Goal: Information Seeking & Learning: Learn about a topic

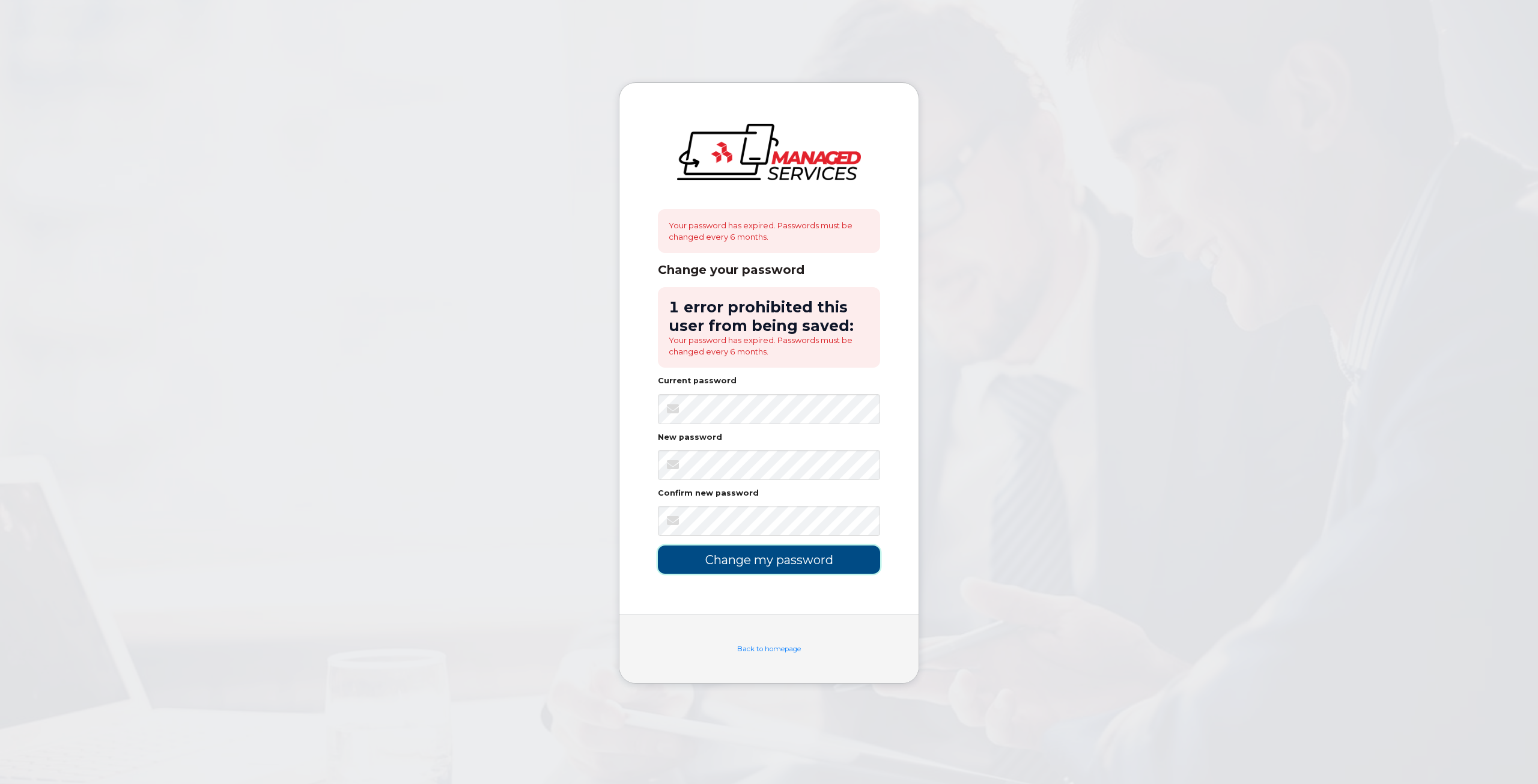
click at [779, 553] on input "Change my password" at bounding box center [769, 560] width 222 height 28
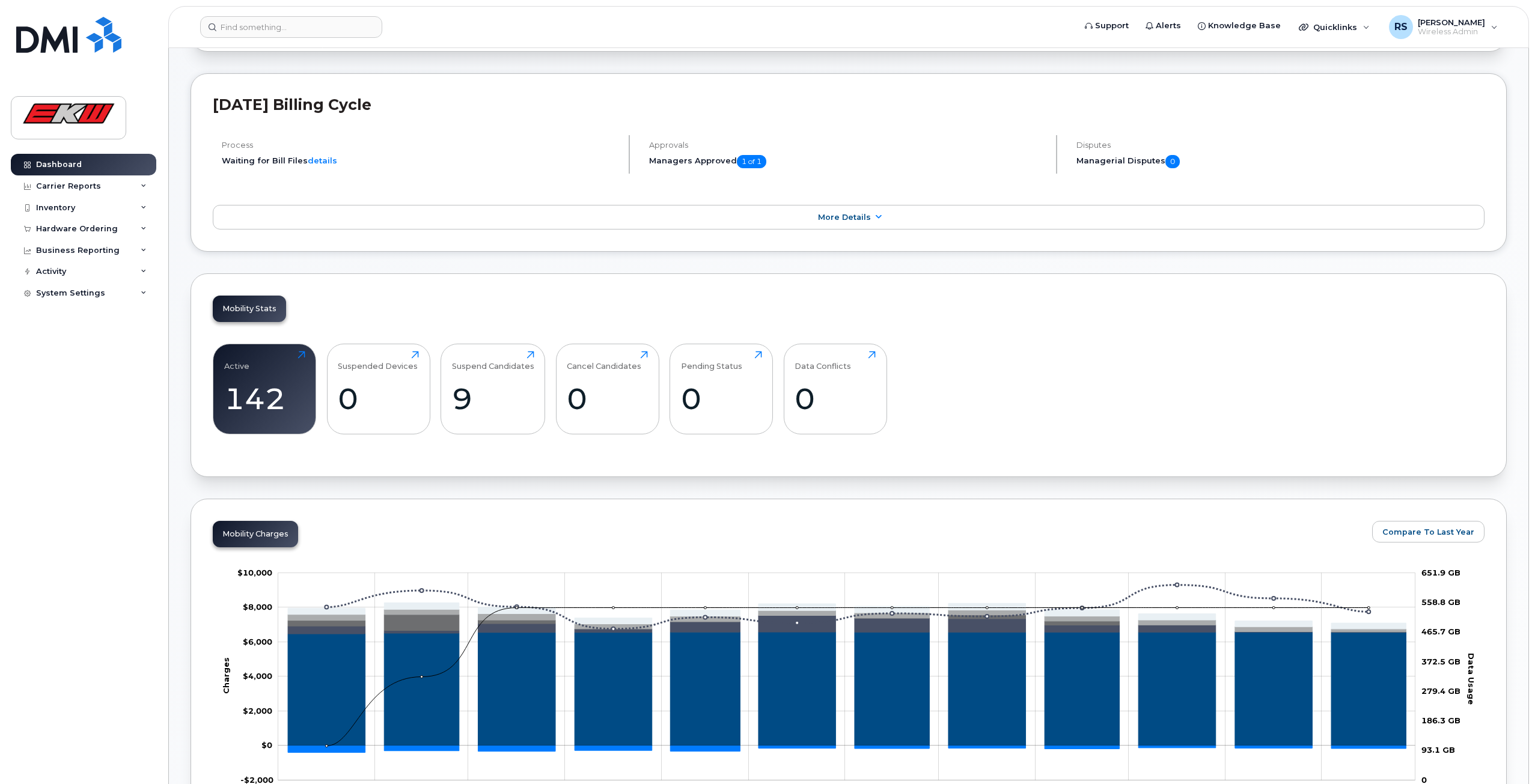
scroll to position [45, 0]
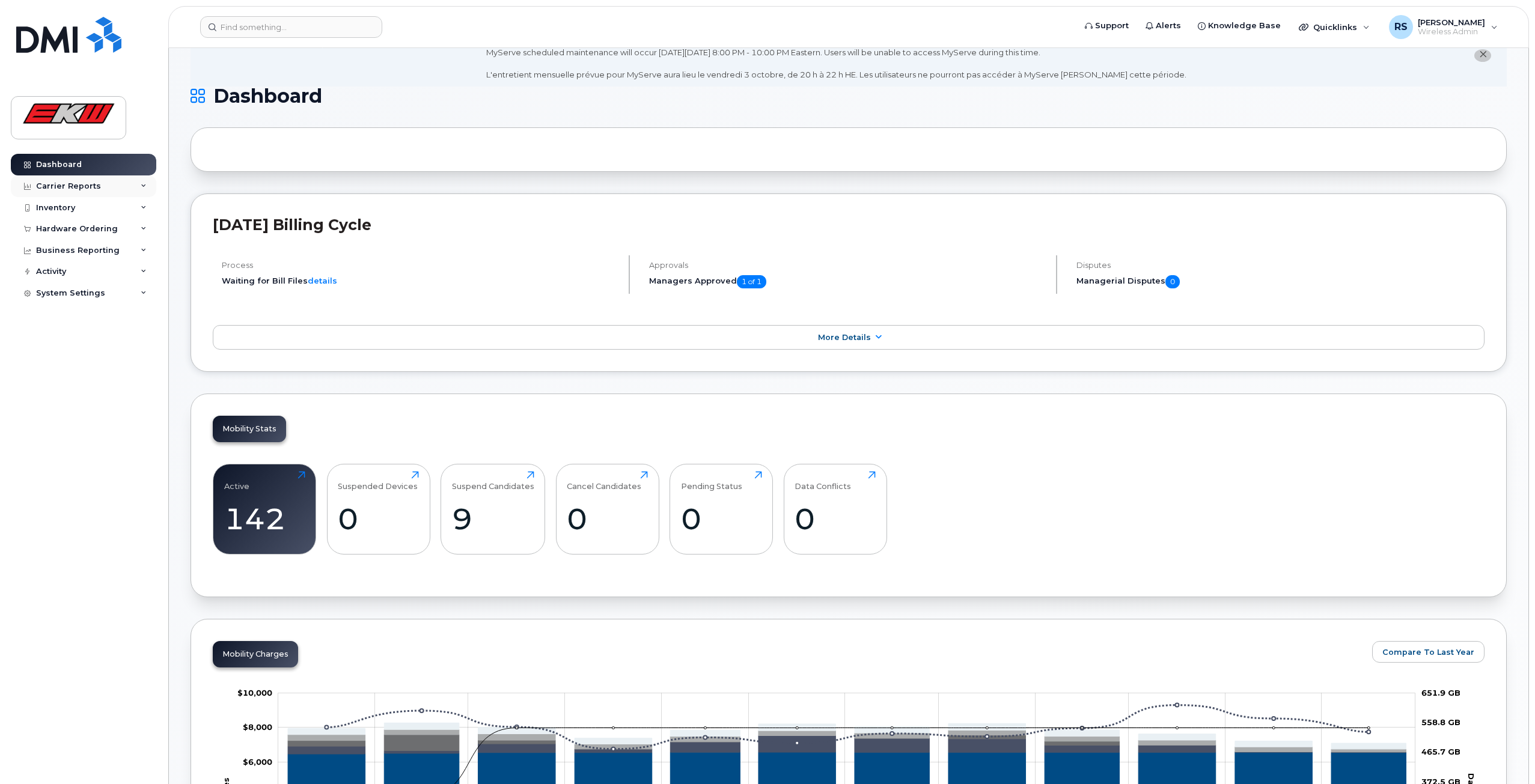
click at [99, 186] on div "Carrier Reports" at bounding box center [83, 186] width 145 height 21
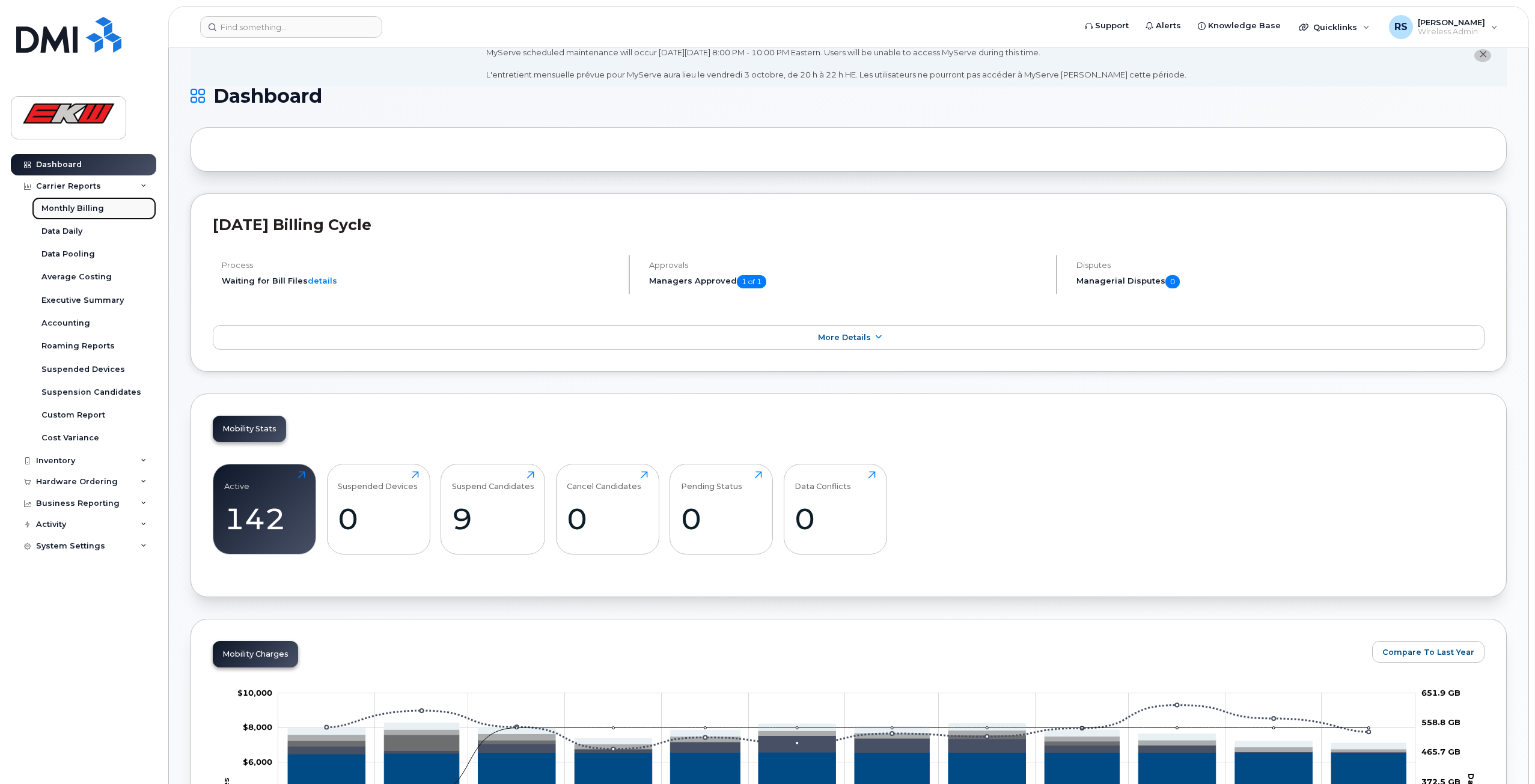
click at [89, 209] on div "Monthly Billing" at bounding box center [72, 208] width 62 height 11
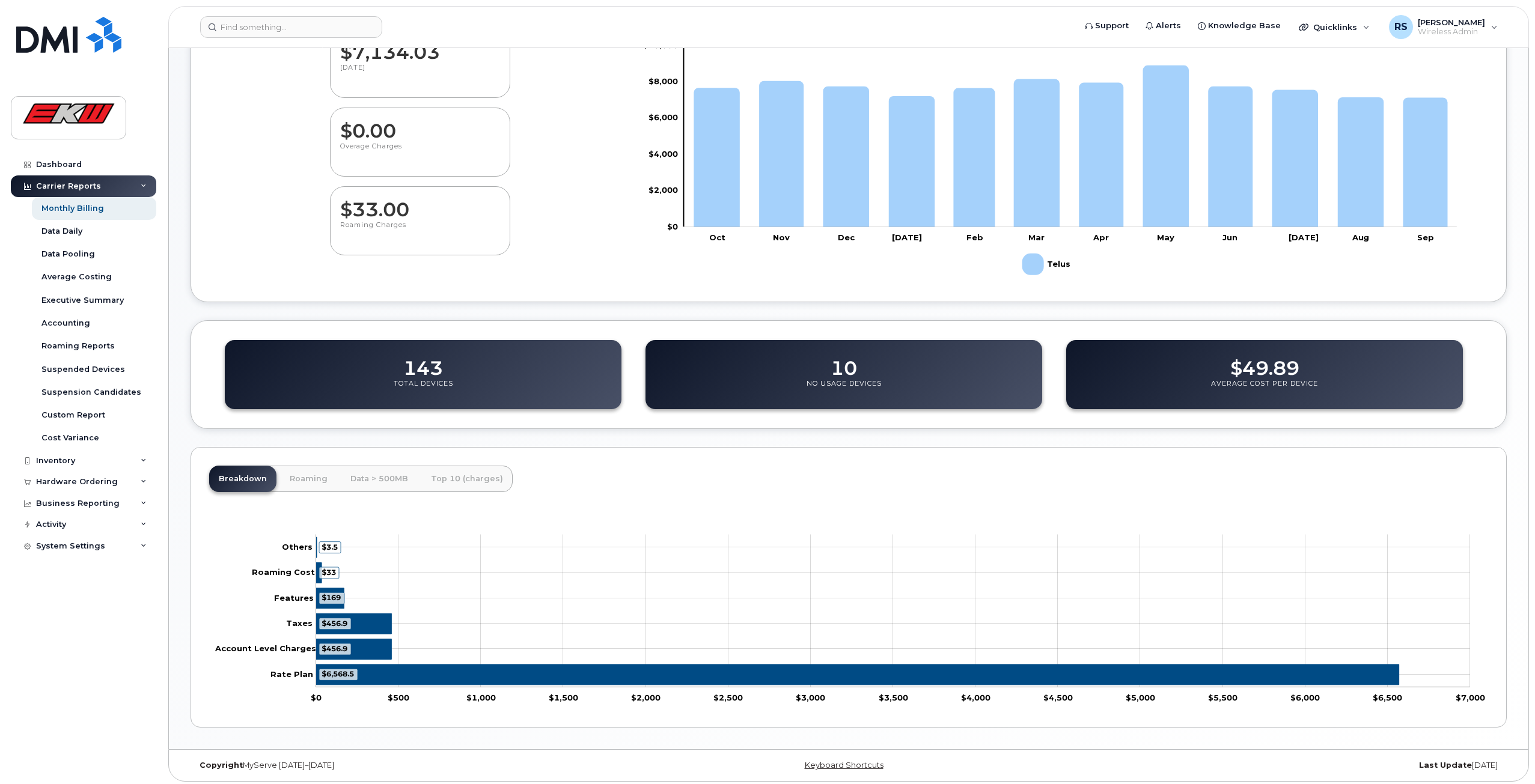
scroll to position [217, 0]
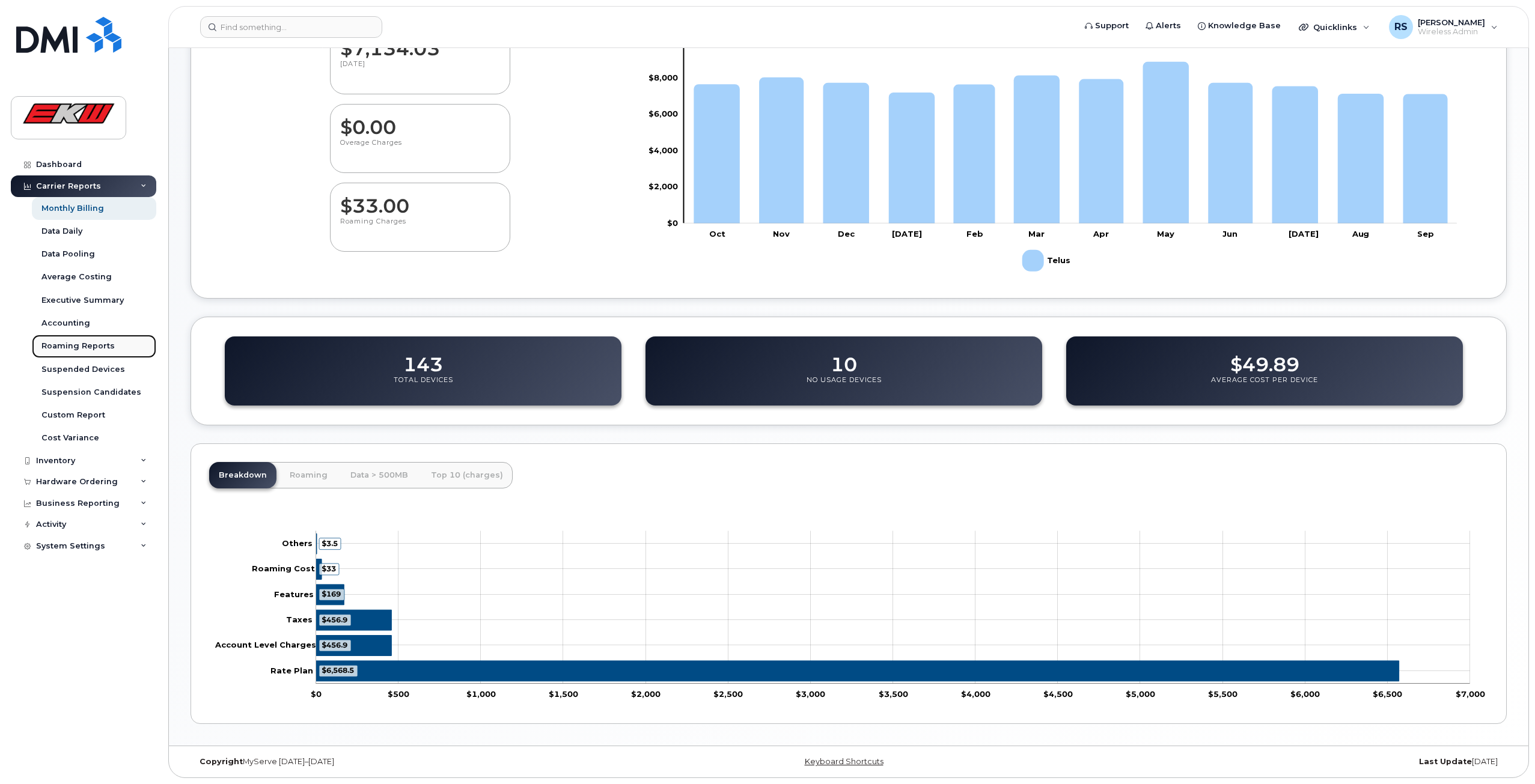
click at [77, 347] on div "Roaming Reports" at bounding box center [78, 346] width 73 height 11
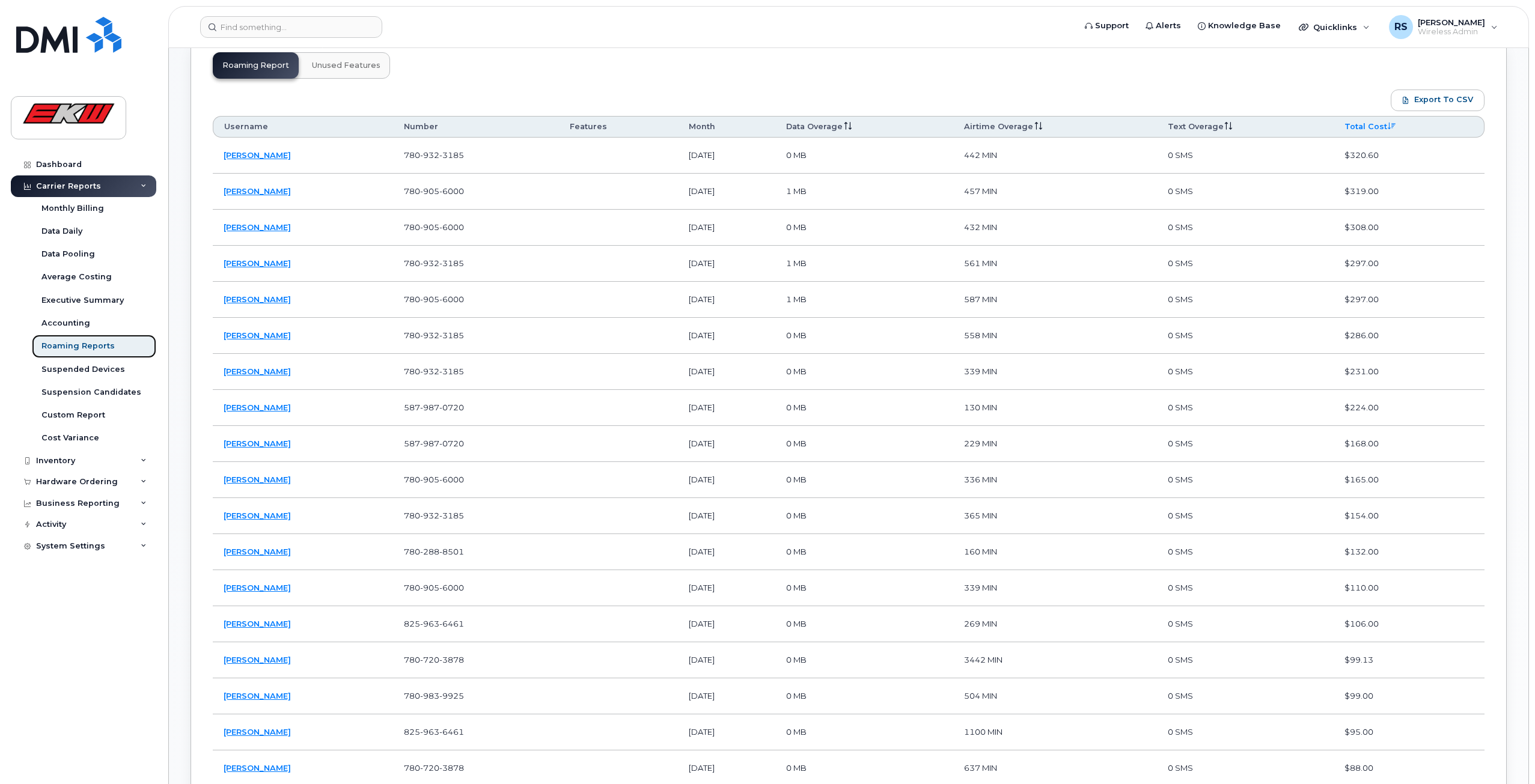
scroll to position [646, 0]
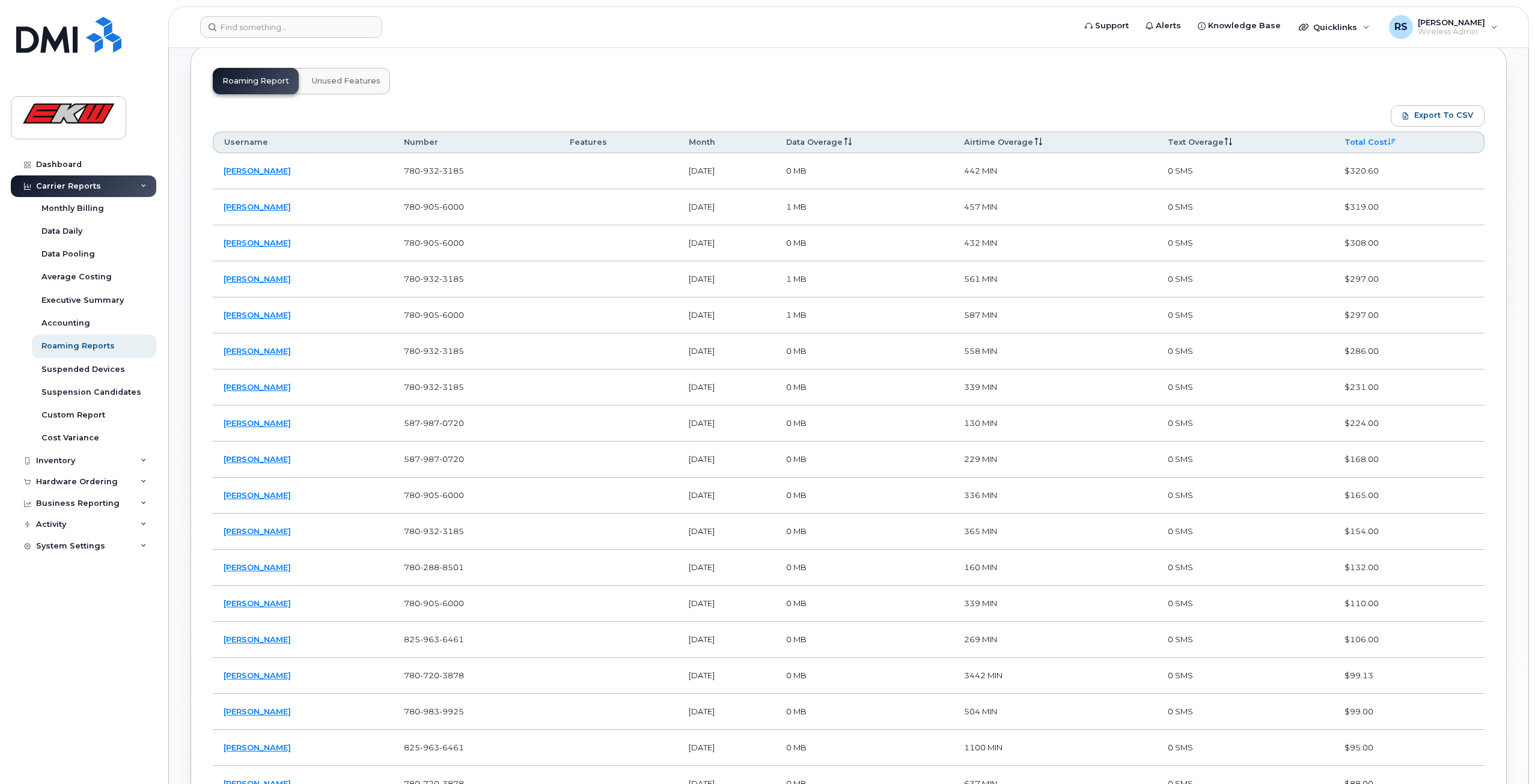
click at [679, 136] on th "Month" at bounding box center [726, 142] width 97 height 21
click at [679, 142] on th "Month" at bounding box center [726, 142] width 97 height 21
click at [691, 139] on th "Month" at bounding box center [726, 142] width 97 height 21
drag, startPoint x: 717, startPoint y: 139, endPoint x: 717, endPoint y: 147, distance: 8.0
click at [717, 139] on th "Month" at bounding box center [726, 142] width 97 height 21
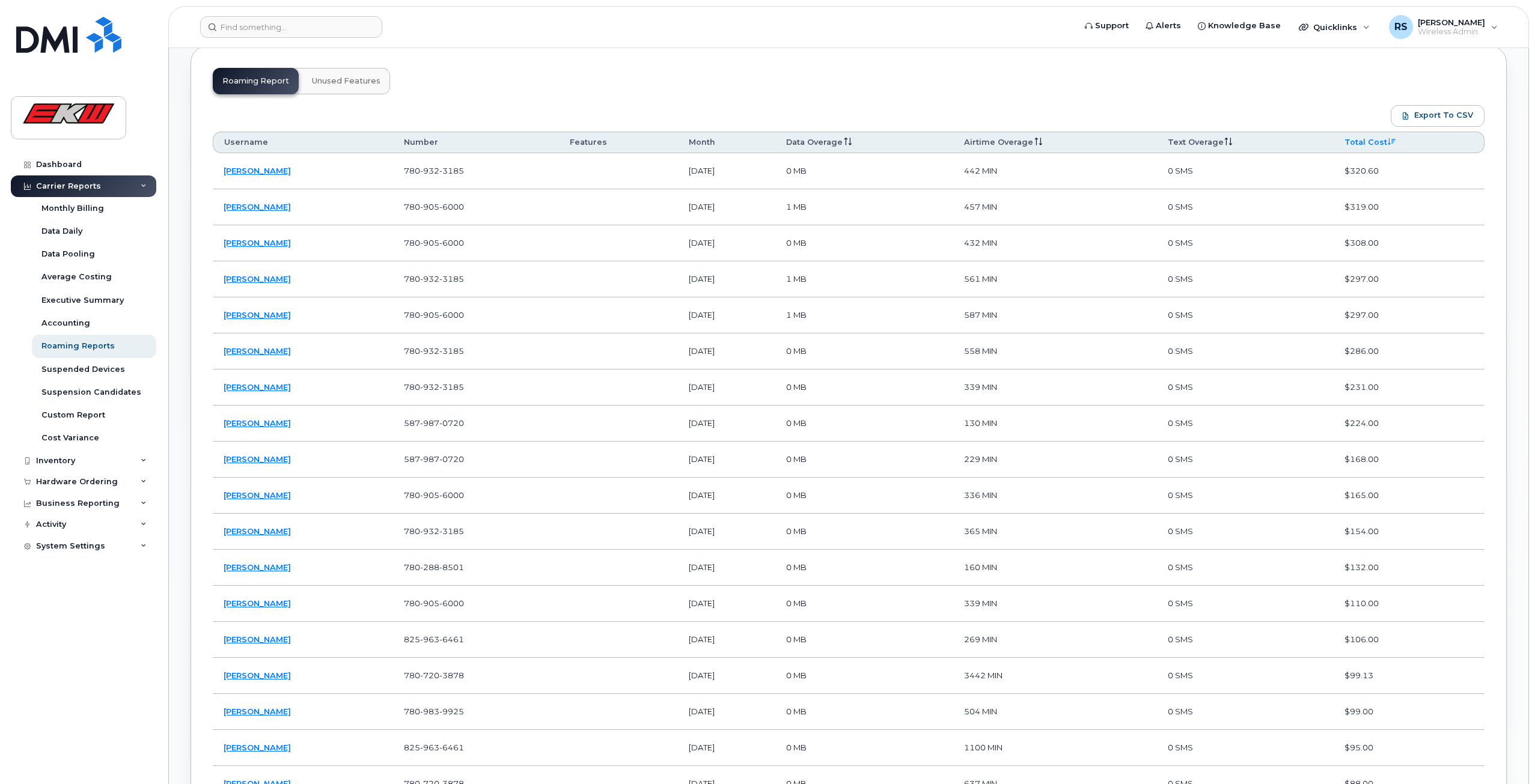
click at [717, 147] on th "Month" at bounding box center [726, 142] width 97 height 21
click at [1455, 119] on span "Export to CSV" at bounding box center [1443, 115] width 59 height 11
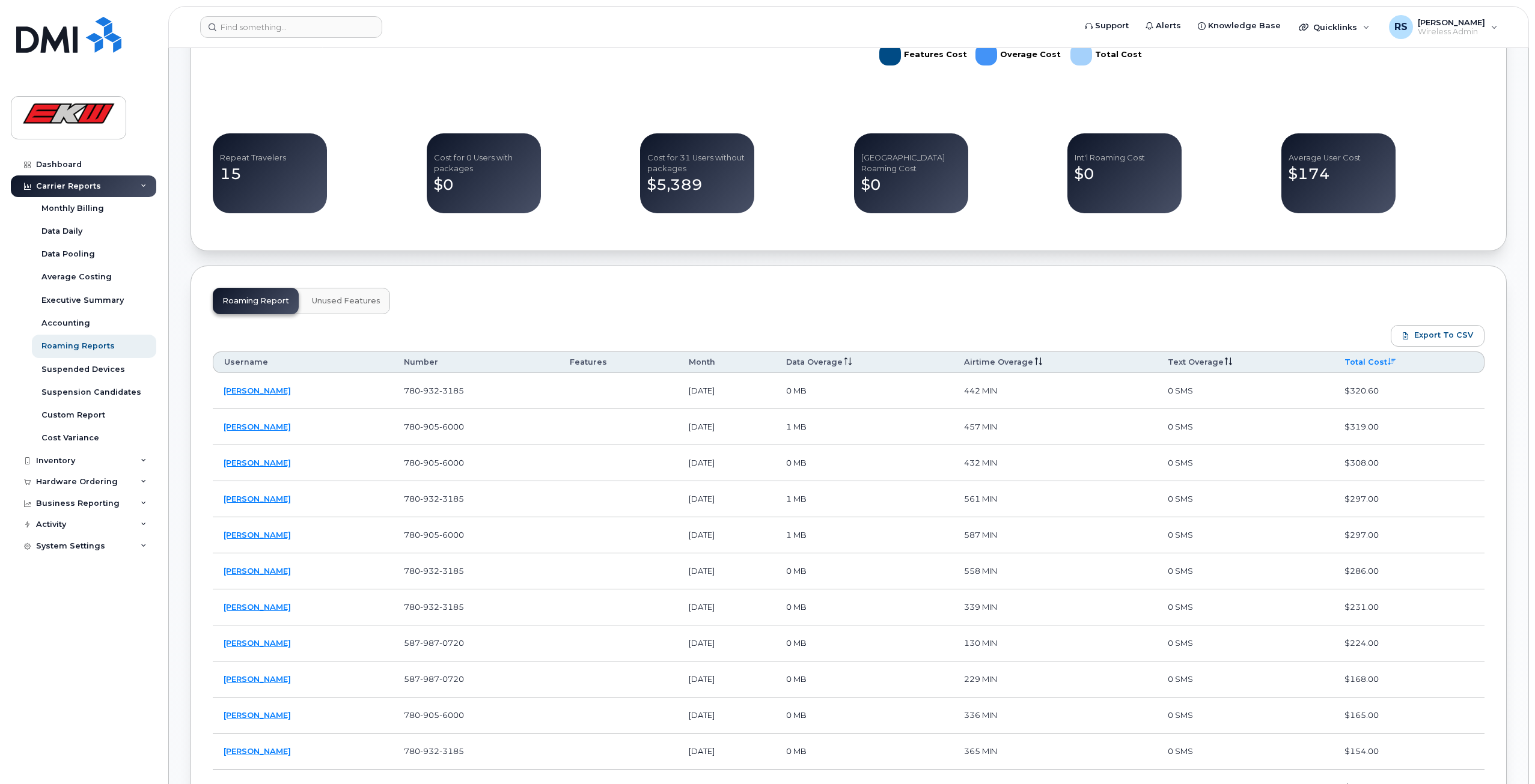
scroll to position [415, 0]
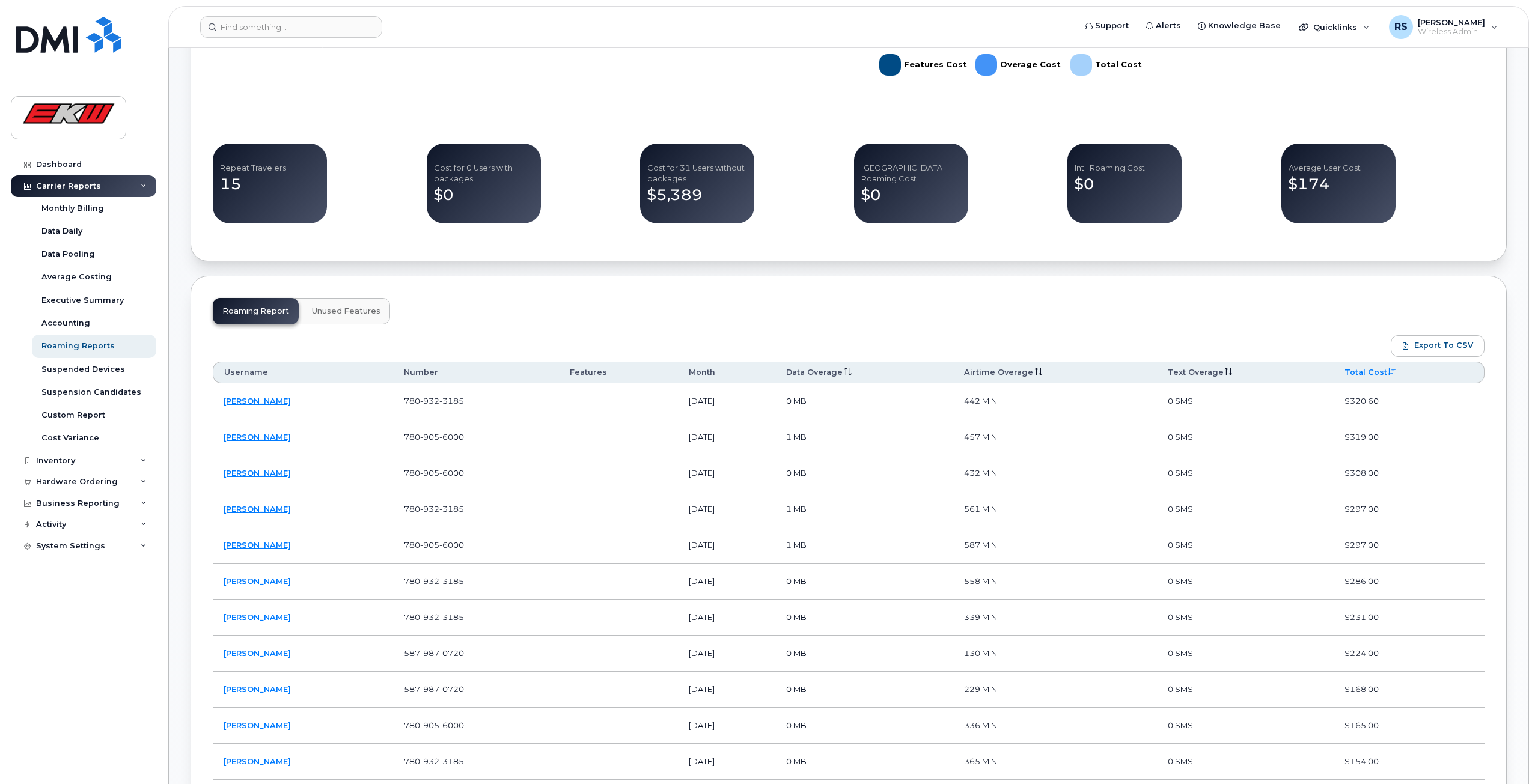
click at [351, 306] on span "Unused Features" at bounding box center [346, 311] width 68 height 9
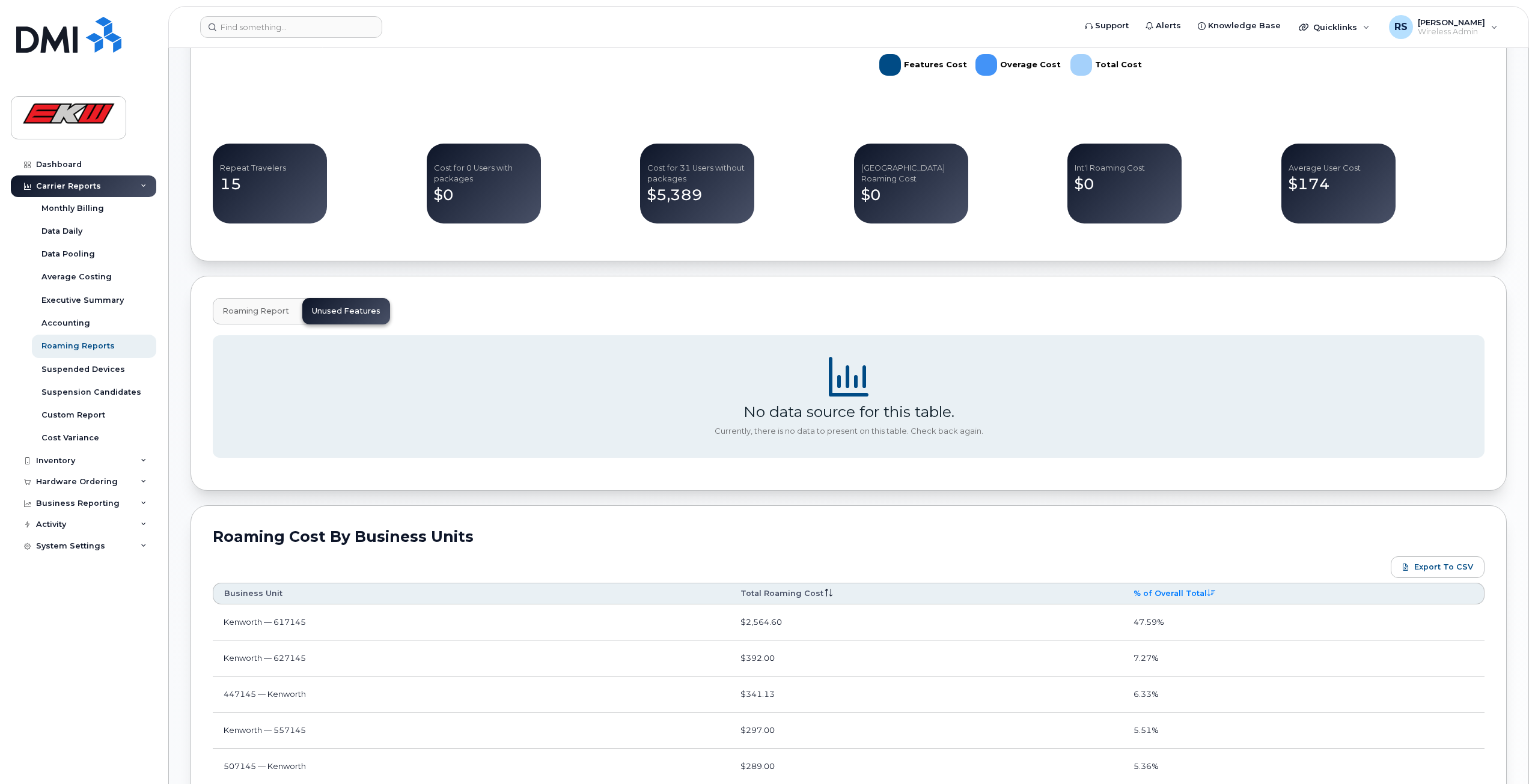
click at [264, 306] on span "Roaming Report" at bounding box center [256, 311] width 67 height 9
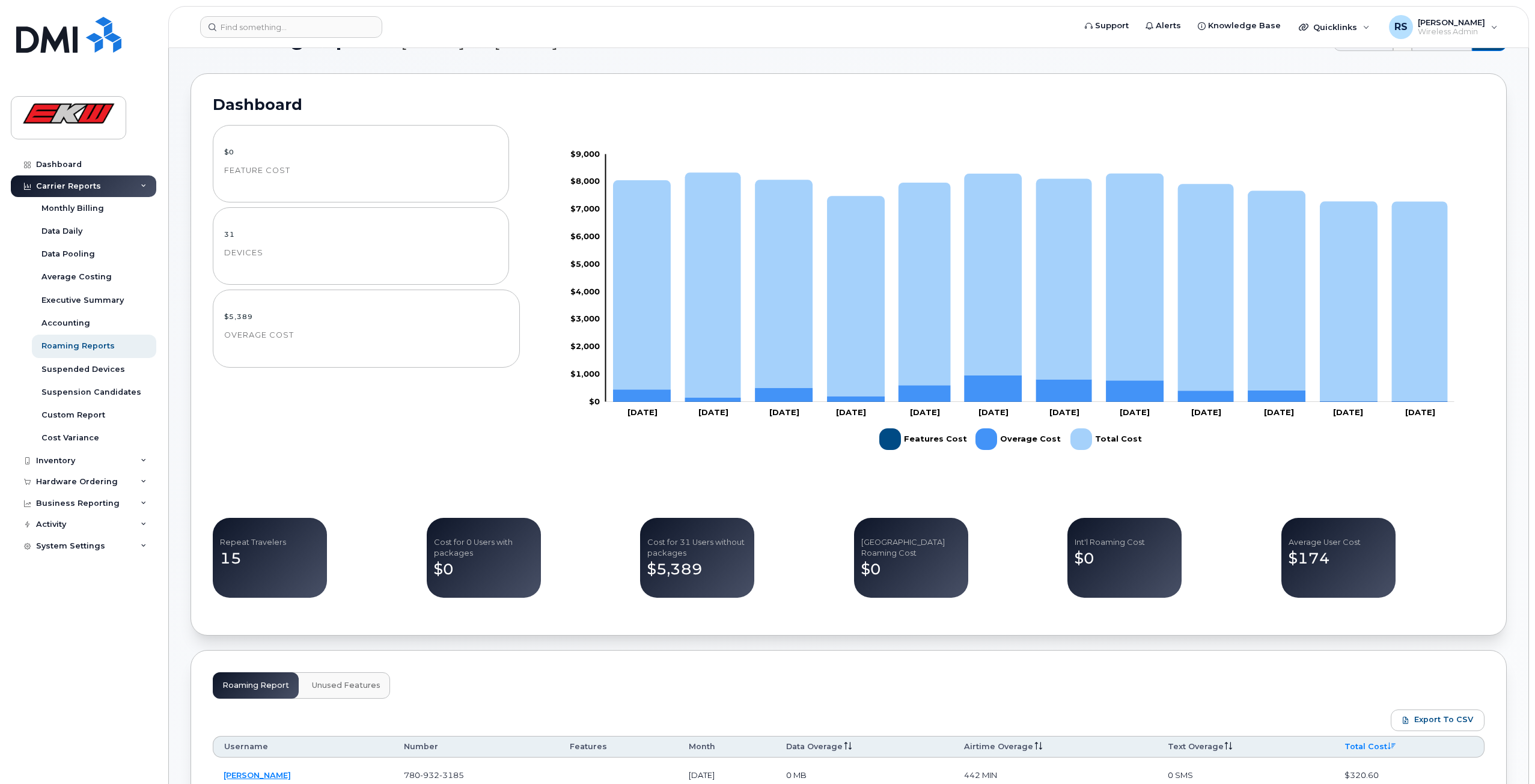
scroll to position [0, 0]
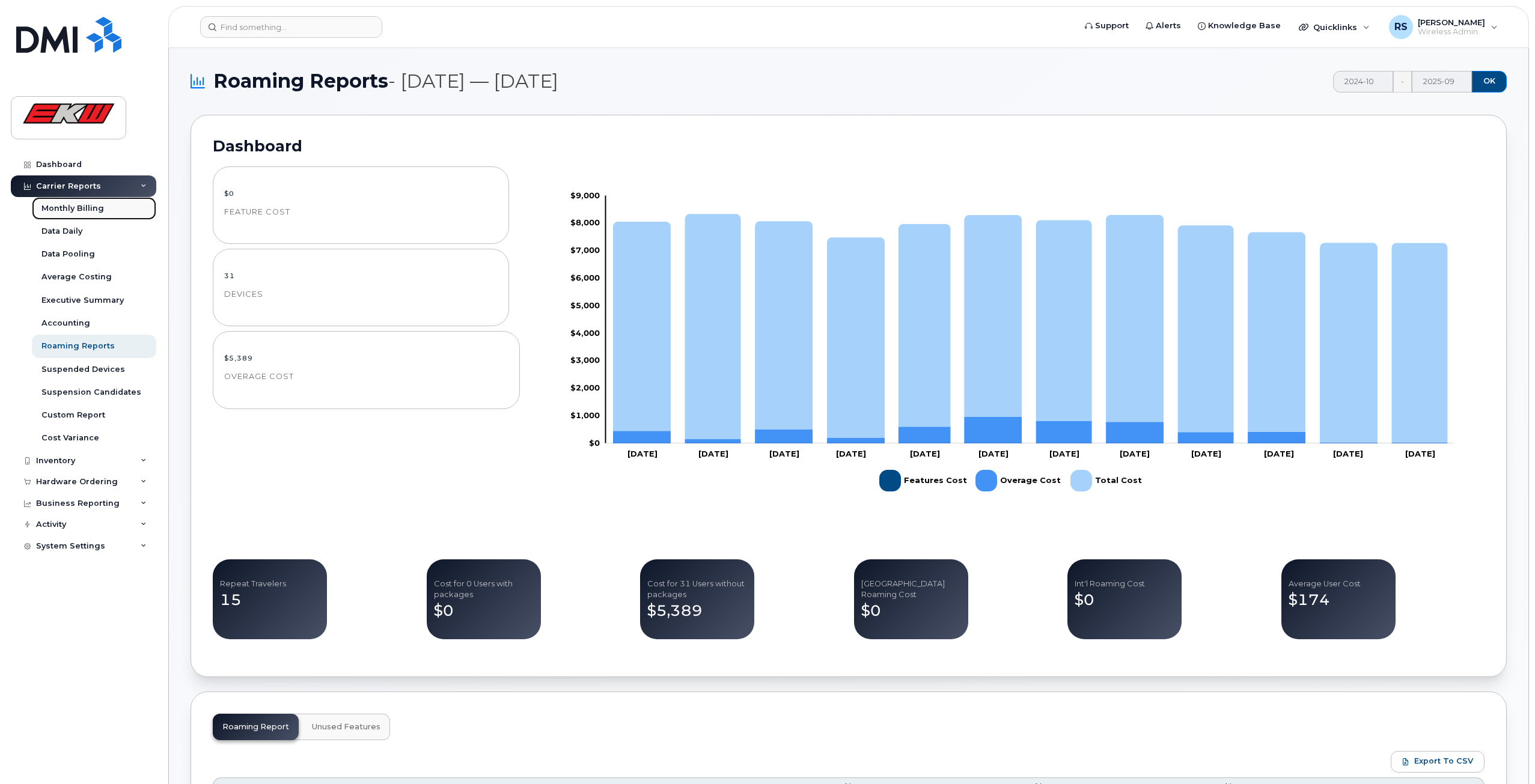
click at [100, 198] on link "Monthly Billing" at bounding box center [95, 208] width 125 height 23
click at [99, 204] on div "Monthly Billing" at bounding box center [72, 208] width 62 height 11
click at [76, 231] on div "Data Daily" at bounding box center [62, 231] width 41 height 11
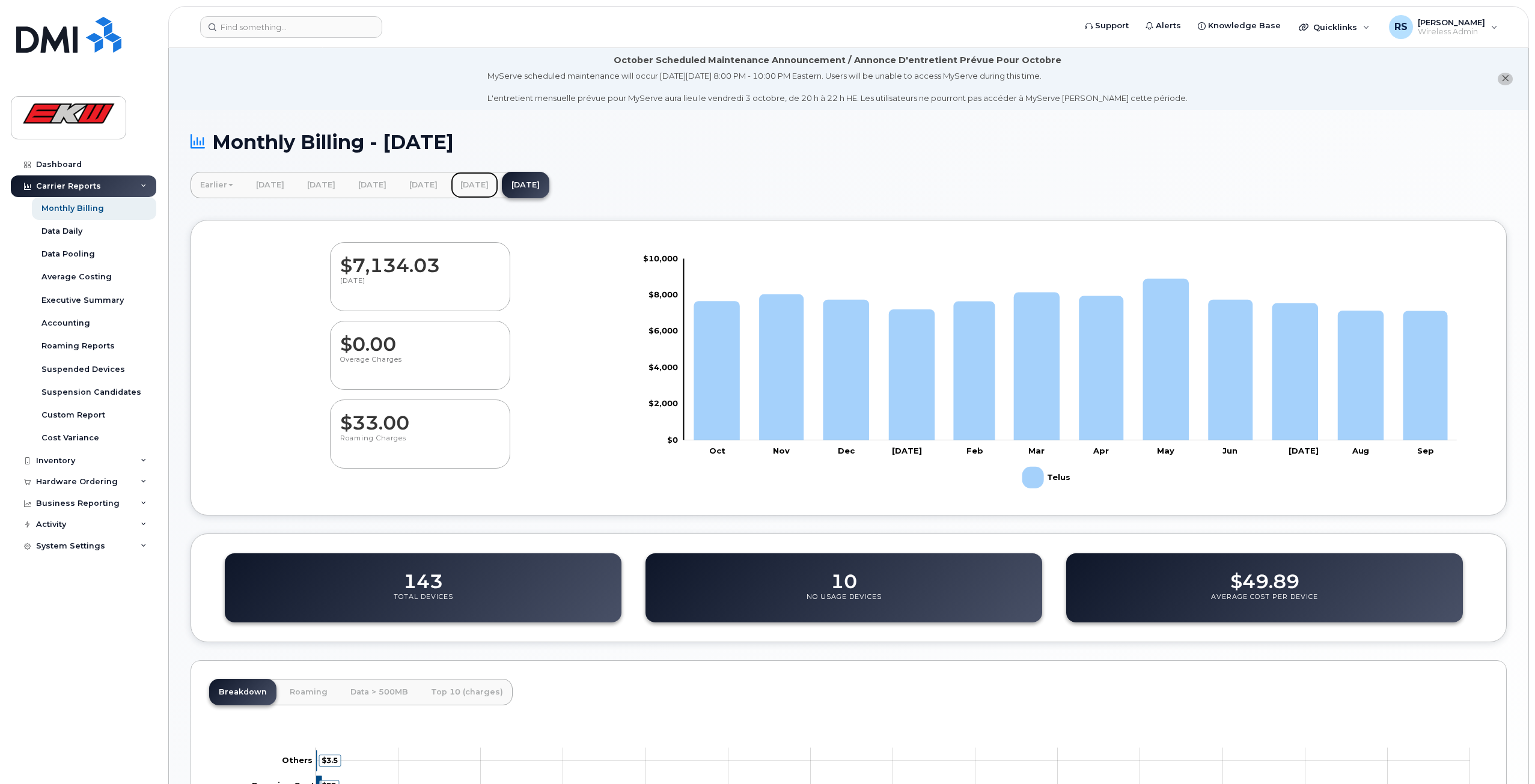
click at [498, 190] on link "[DATE]" at bounding box center [474, 184] width 48 height 26
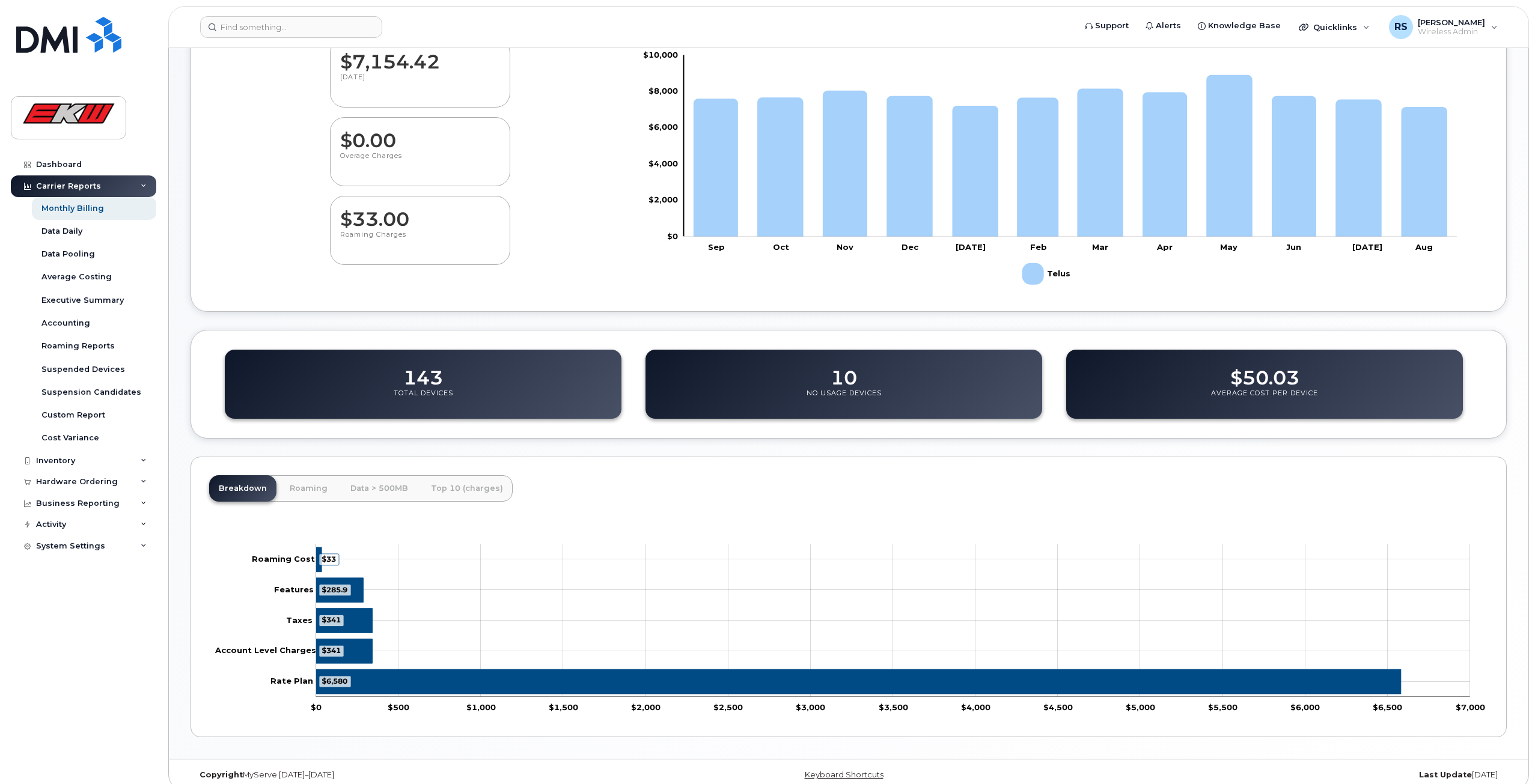
scroll to position [217, 0]
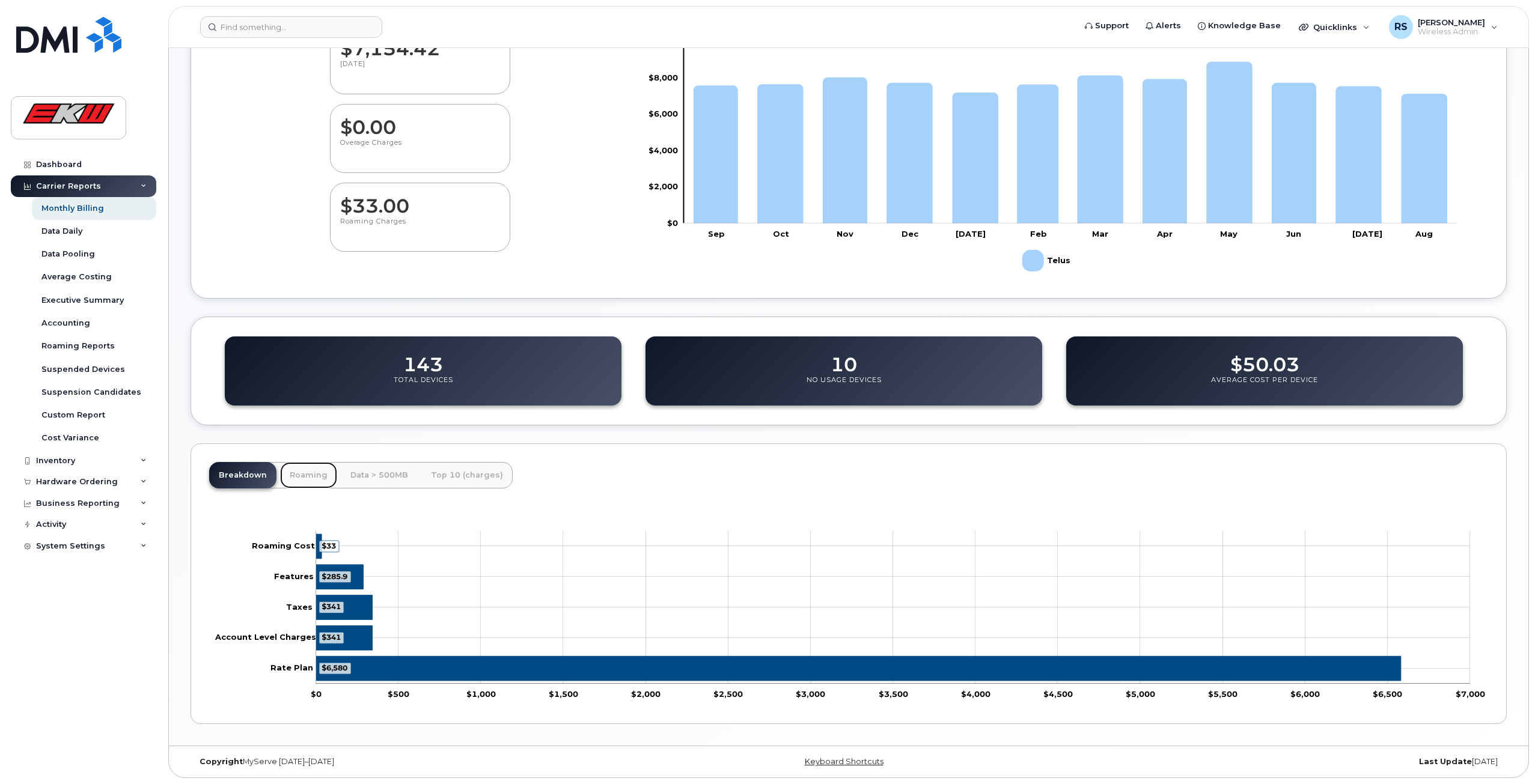
click at [315, 466] on link "Roaming" at bounding box center [308, 474] width 57 height 26
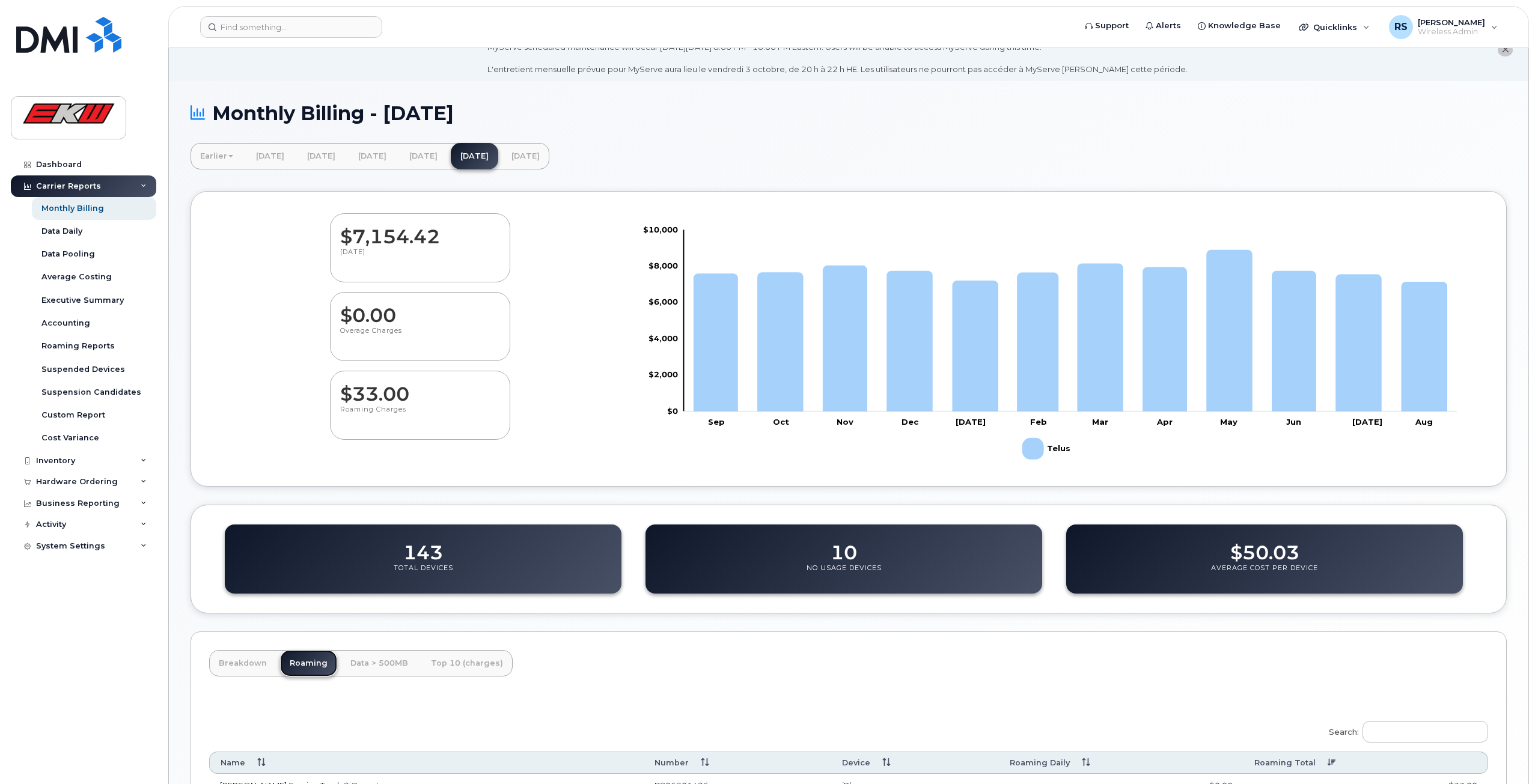
scroll to position [23, 0]
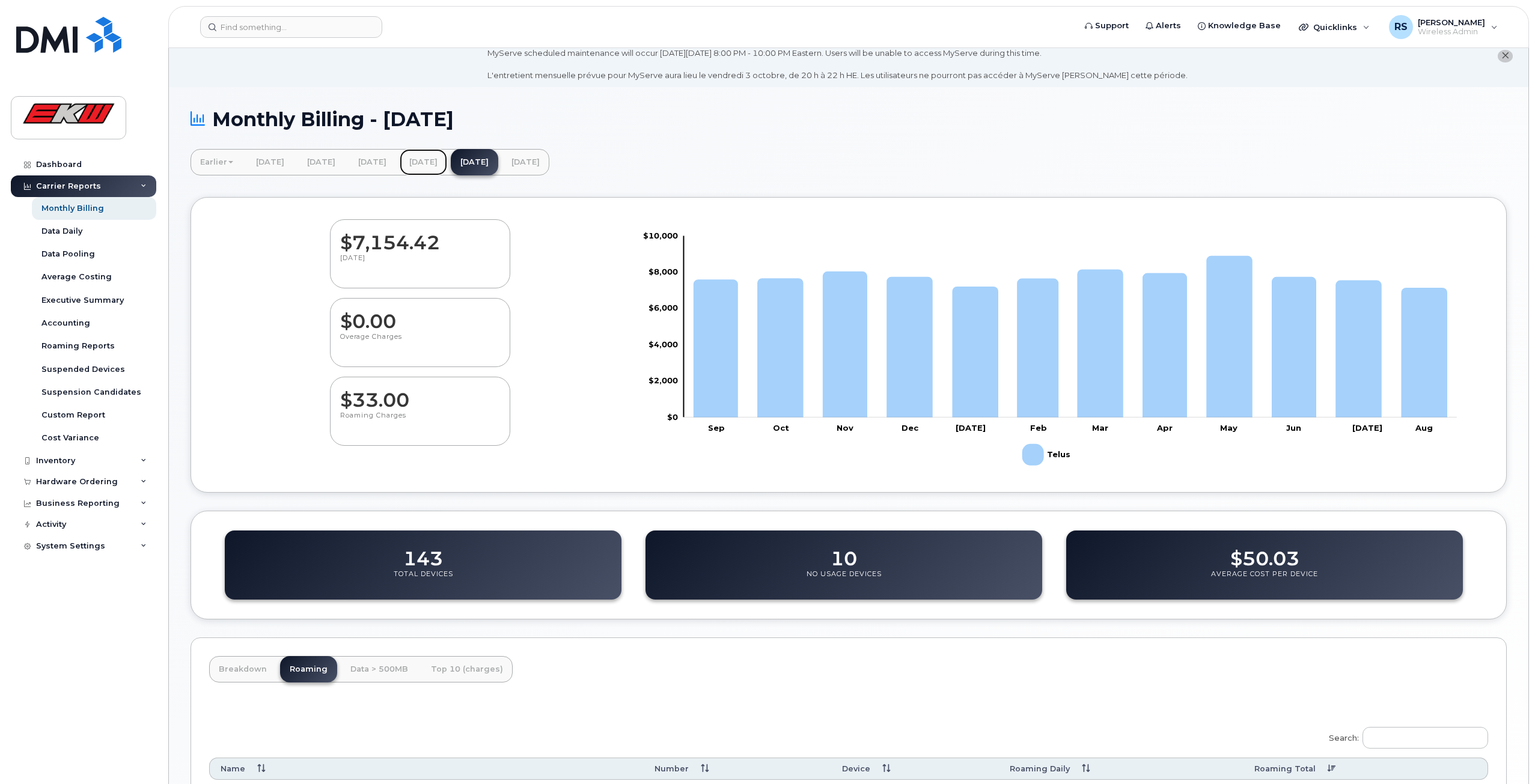
click at [447, 159] on link "[DATE]" at bounding box center [423, 161] width 48 height 26
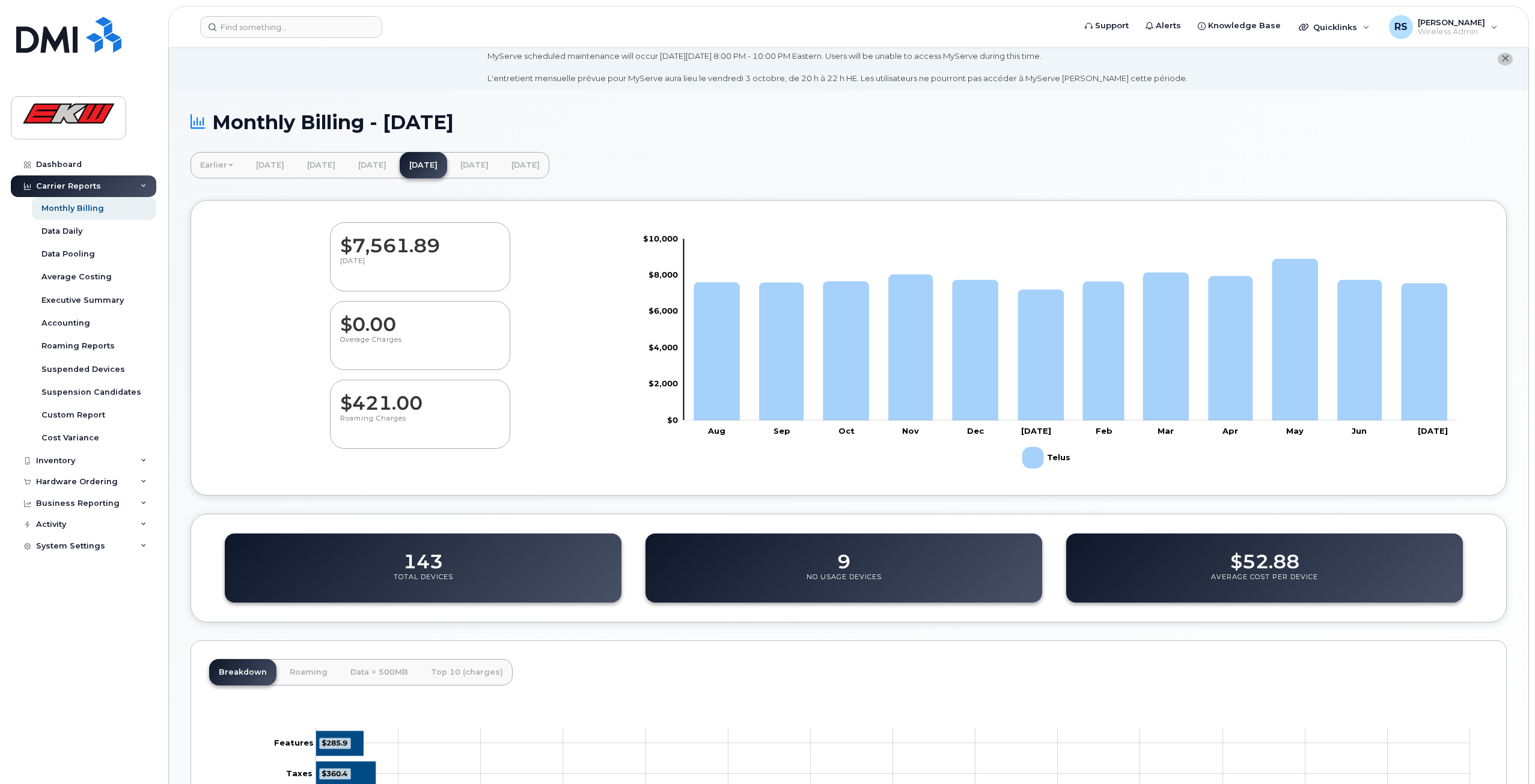
scroll to position [217, 0]
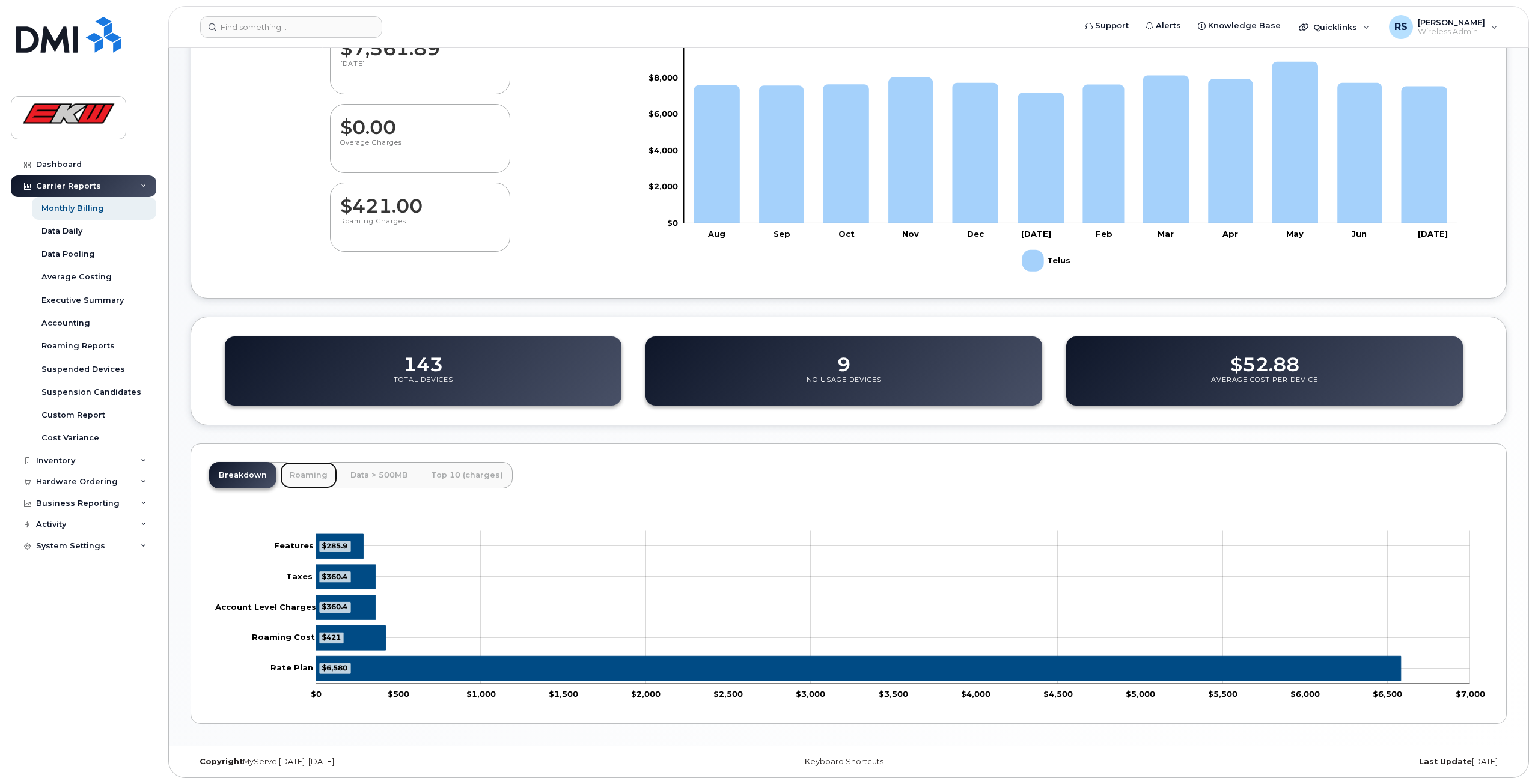
click at [304, 464] on link "Roaming" at bounding box center [308, 474] width 57 height 26
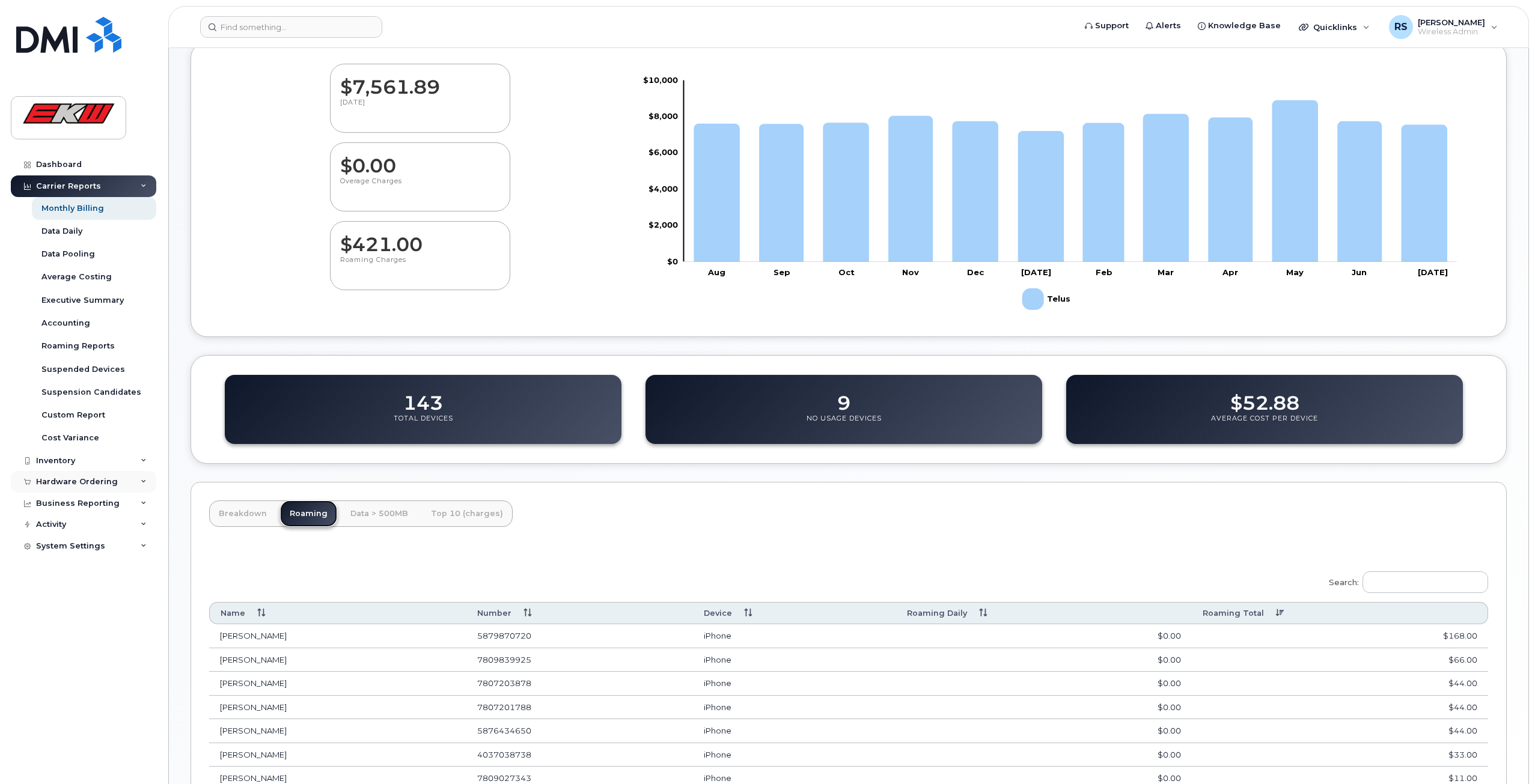
scroll to position [159, 0]
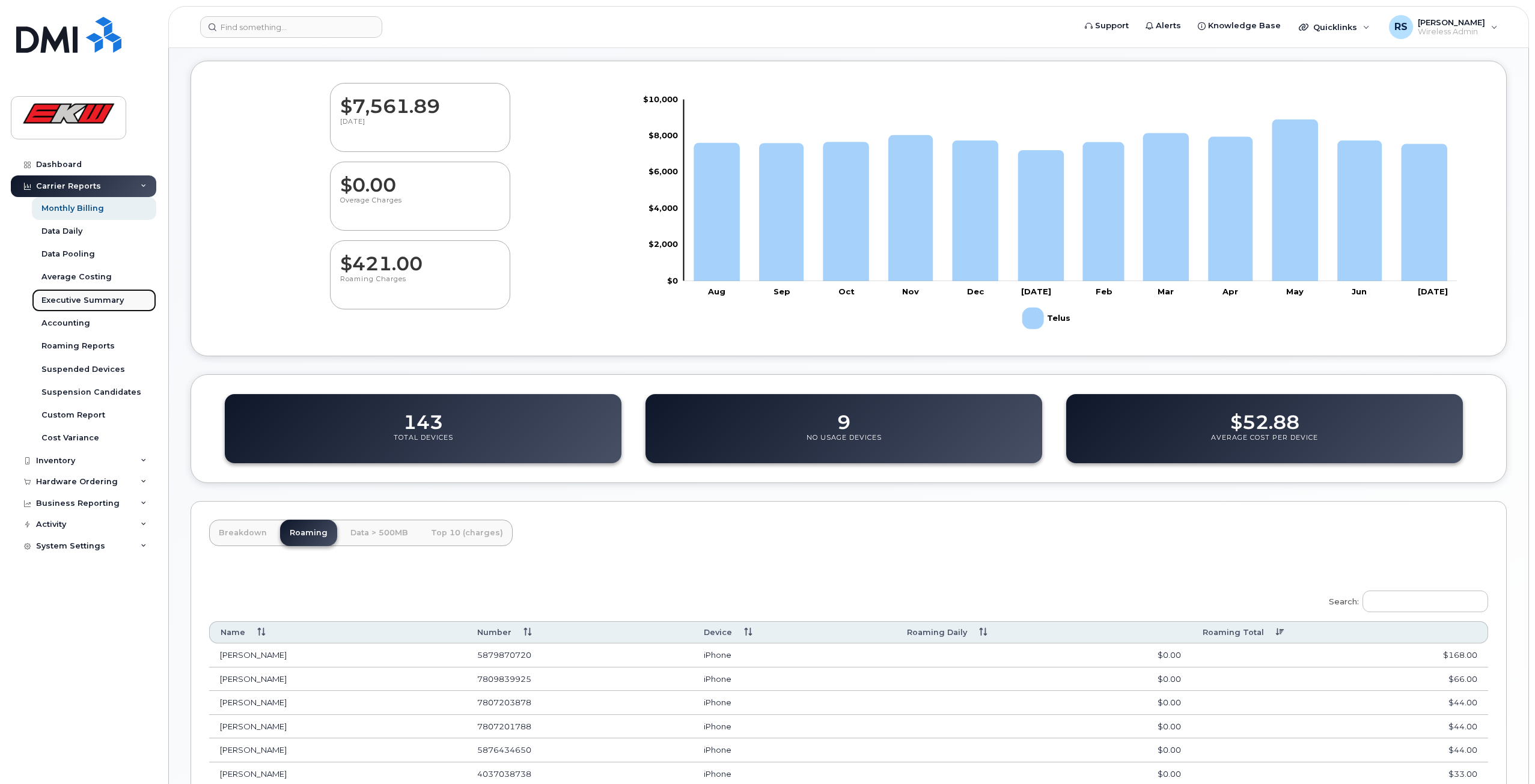
click at [86, 295] on div "Executive Summary" at bounding box center [82, 300] width 82 height 11
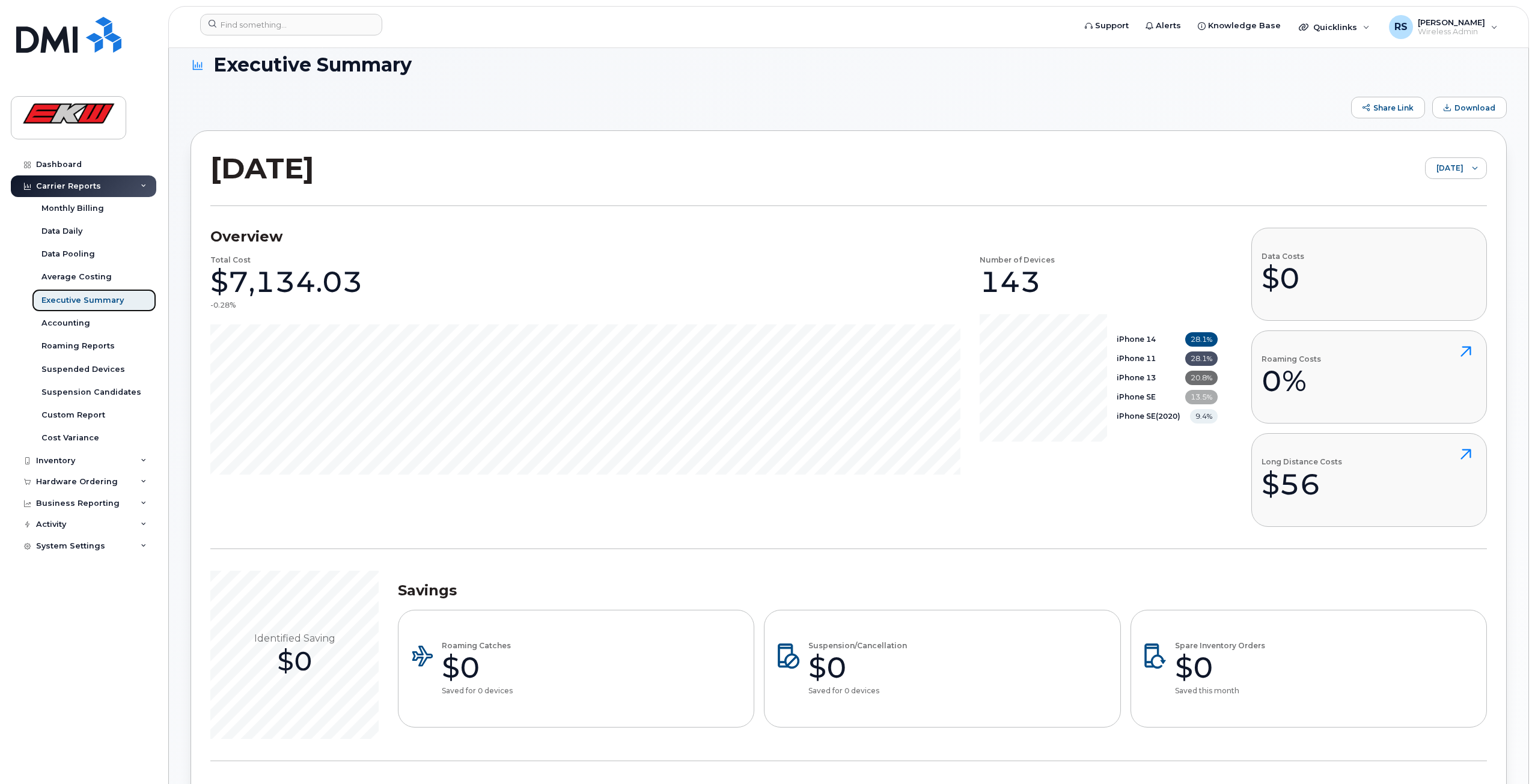
scroll to position [15, 0]
click at [1462, 163] on span "[DATE]" at bounding box center [1444, 170] width 38 height 21
click at [1425, 210] on span "[DATE]" at bounding box center [1414, 216] width 26 height 11
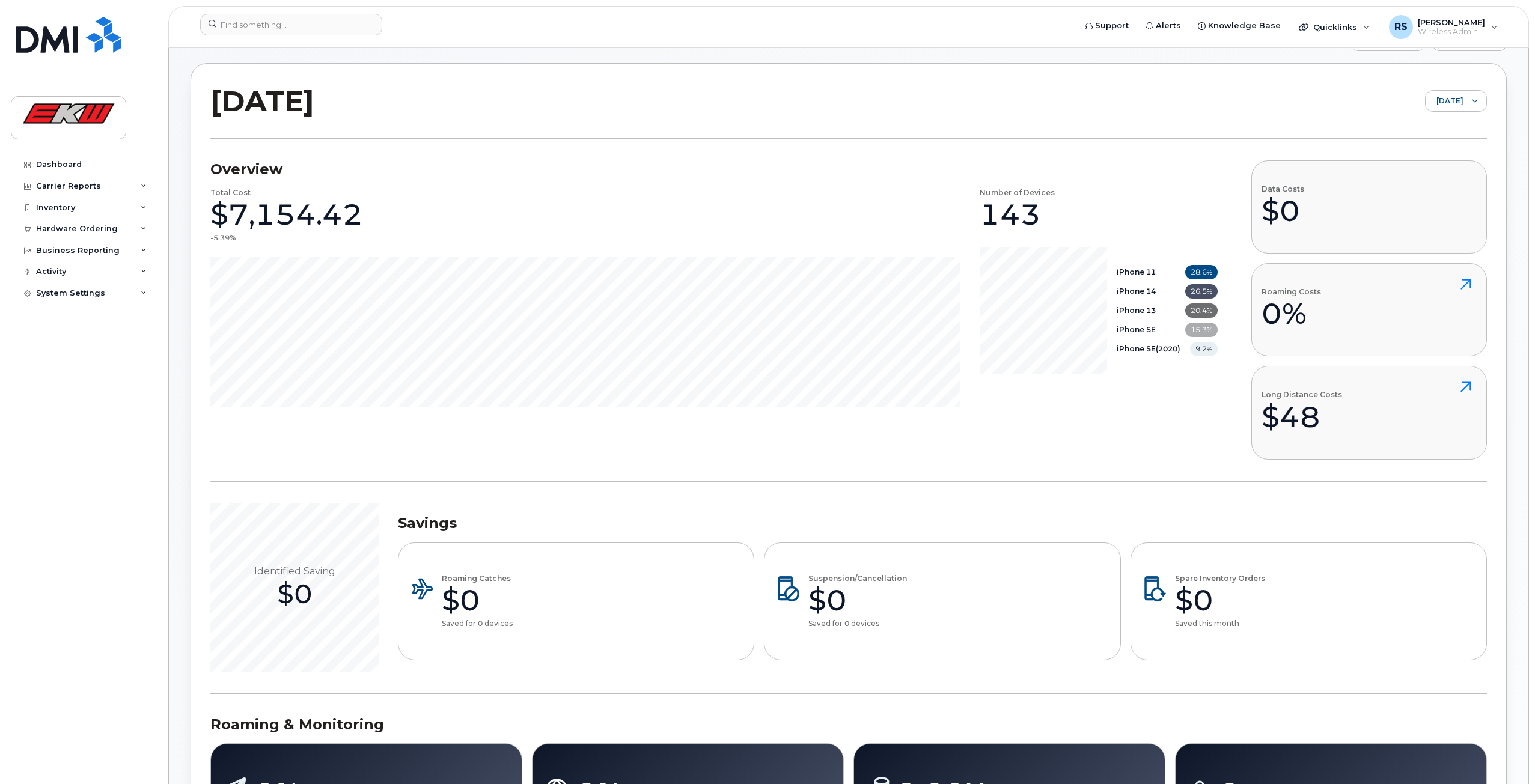
scroll to position [75, 0]
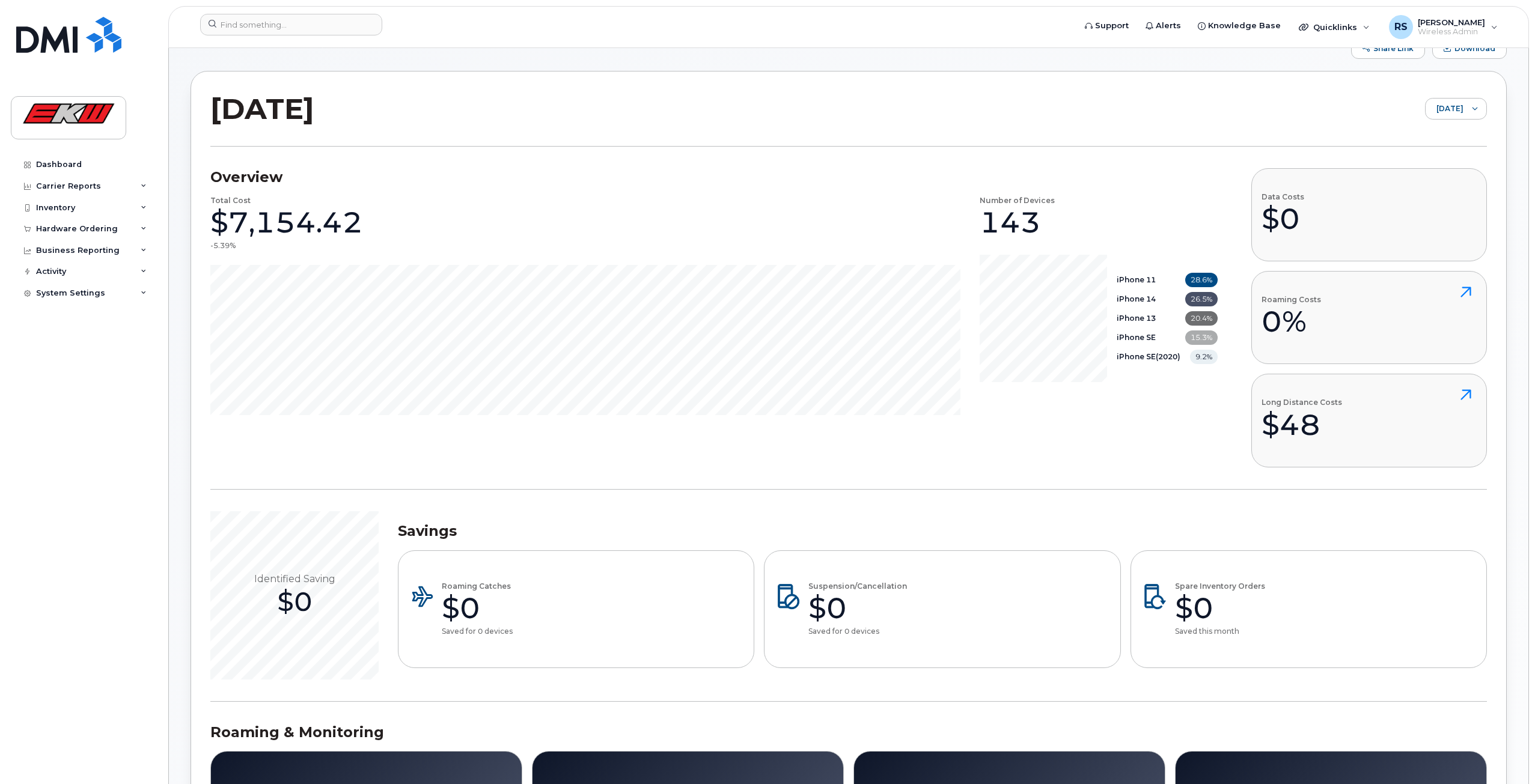
click at [1453, 127] on div "August 2025 August 2025" at bounding box center [849, 118] width 1276 height 56
click at [1451, 118] on span "[DATE]" at bounding box center [1444, 109] width 38 height 21
click at [1441, 170] on li "[DATE]" at bounding box center [1446, 176] width 81 height 21
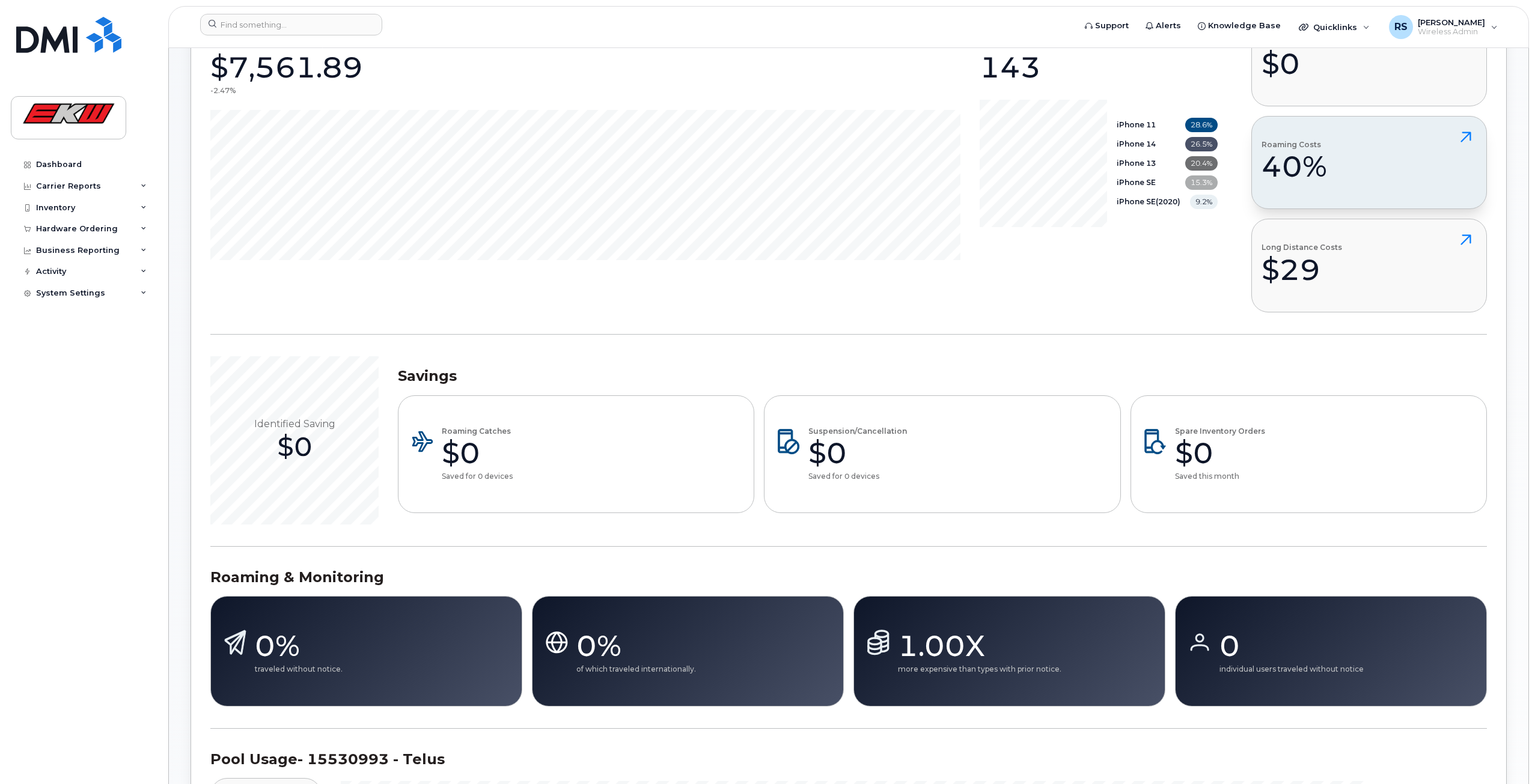
scroll to position [90, 0]
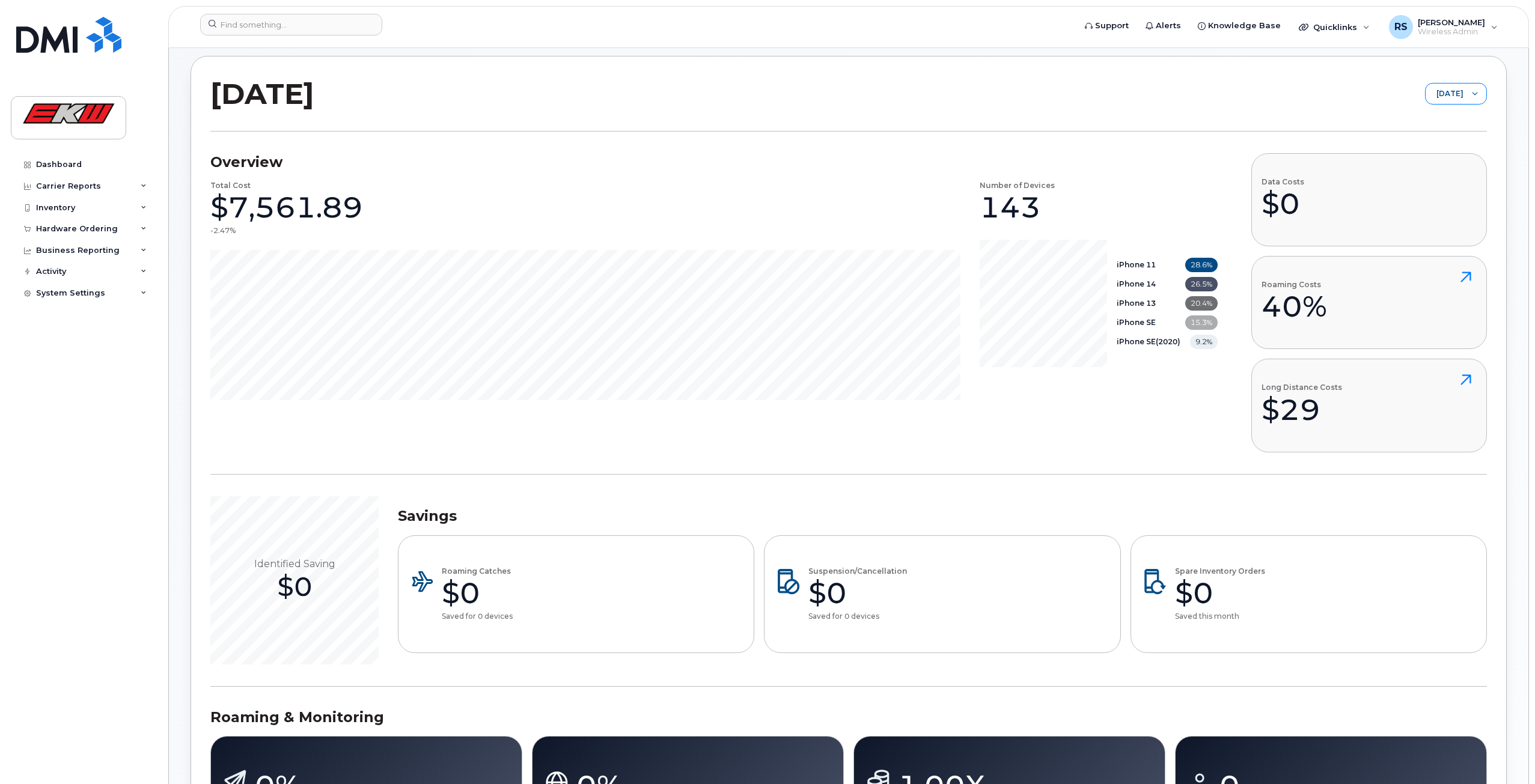
click at [1469, 90] on div at bounding box center [1475, 94] width 23 height 20
click at [1446, 139] on span "[DATE]" at bounding box center [1440, 141] width 26 height 11
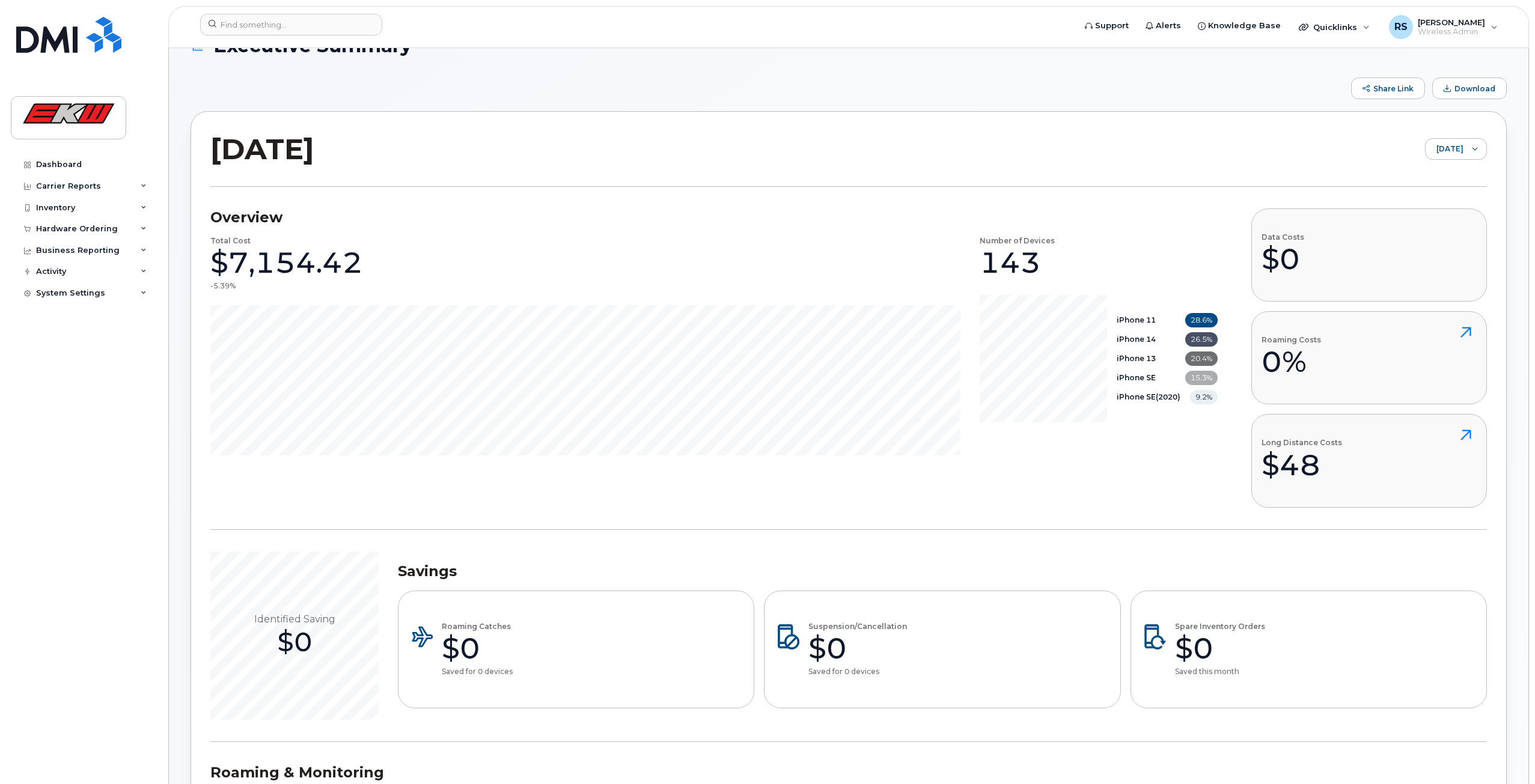
scroll to position [30, 0]
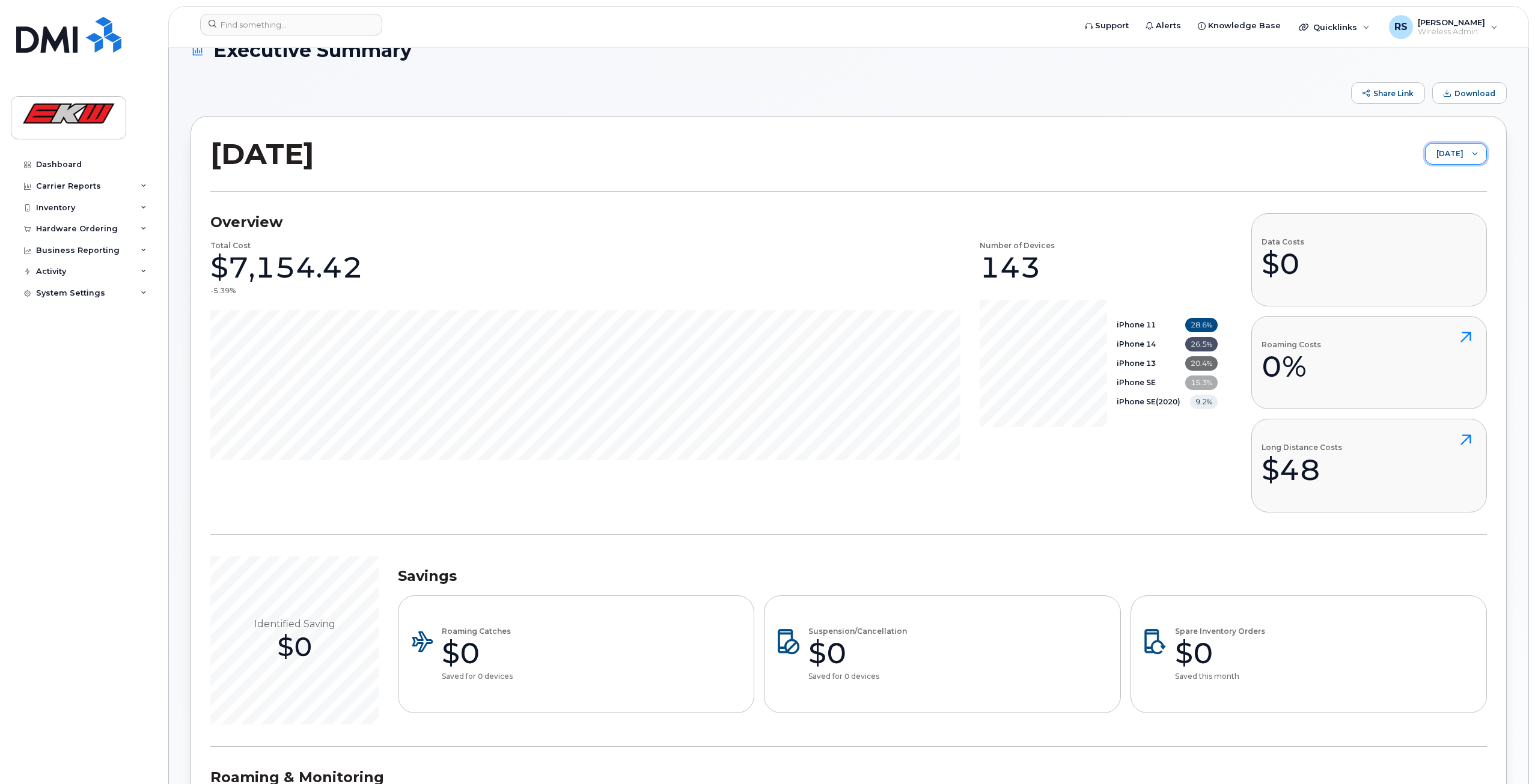
click at [1442, 148] on span "[DATE]" at bounding box center [1444, 154] width 38 height 21
click at [1428, 237] on span "[DATE]" at bounding box center [1428, 242] width 26 height 11
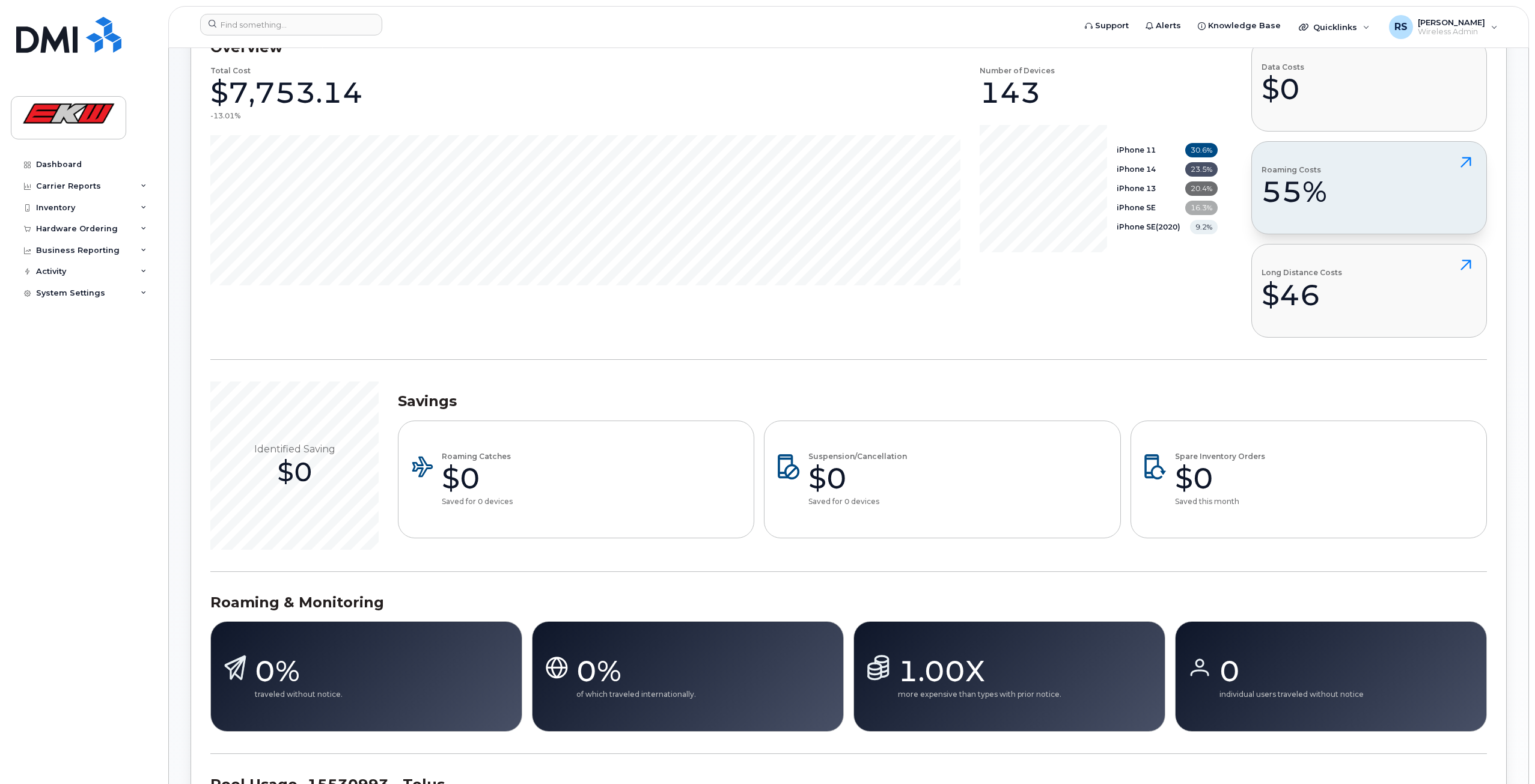
scroll to position [105, 0]
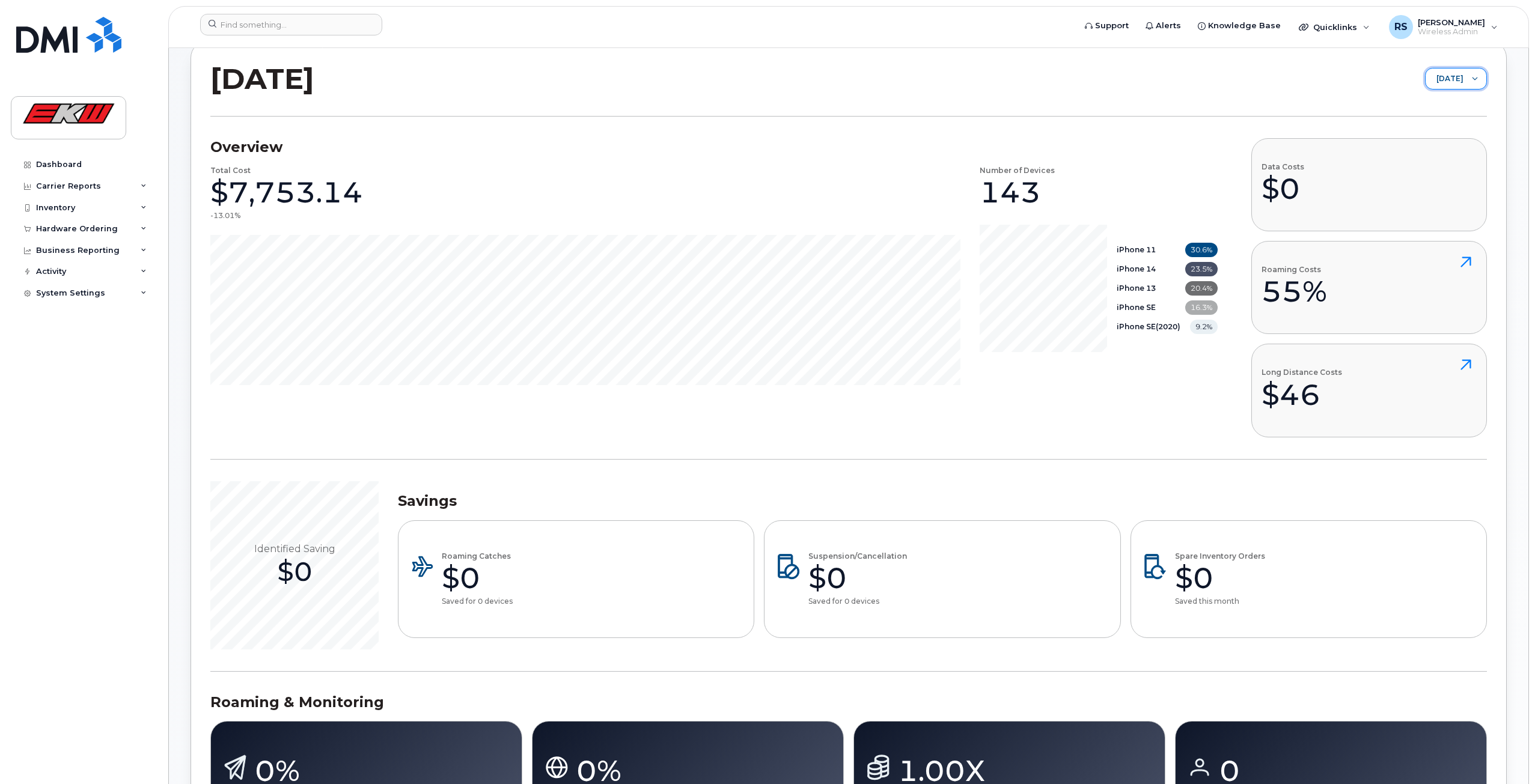
click at [1437, 72] on span "[DATE]" at bounding box center [1444, 79] width 38 height 21
click at [1424, 149] on span "[DATE]" at bounding box center [1437, 146] width 26 height 11
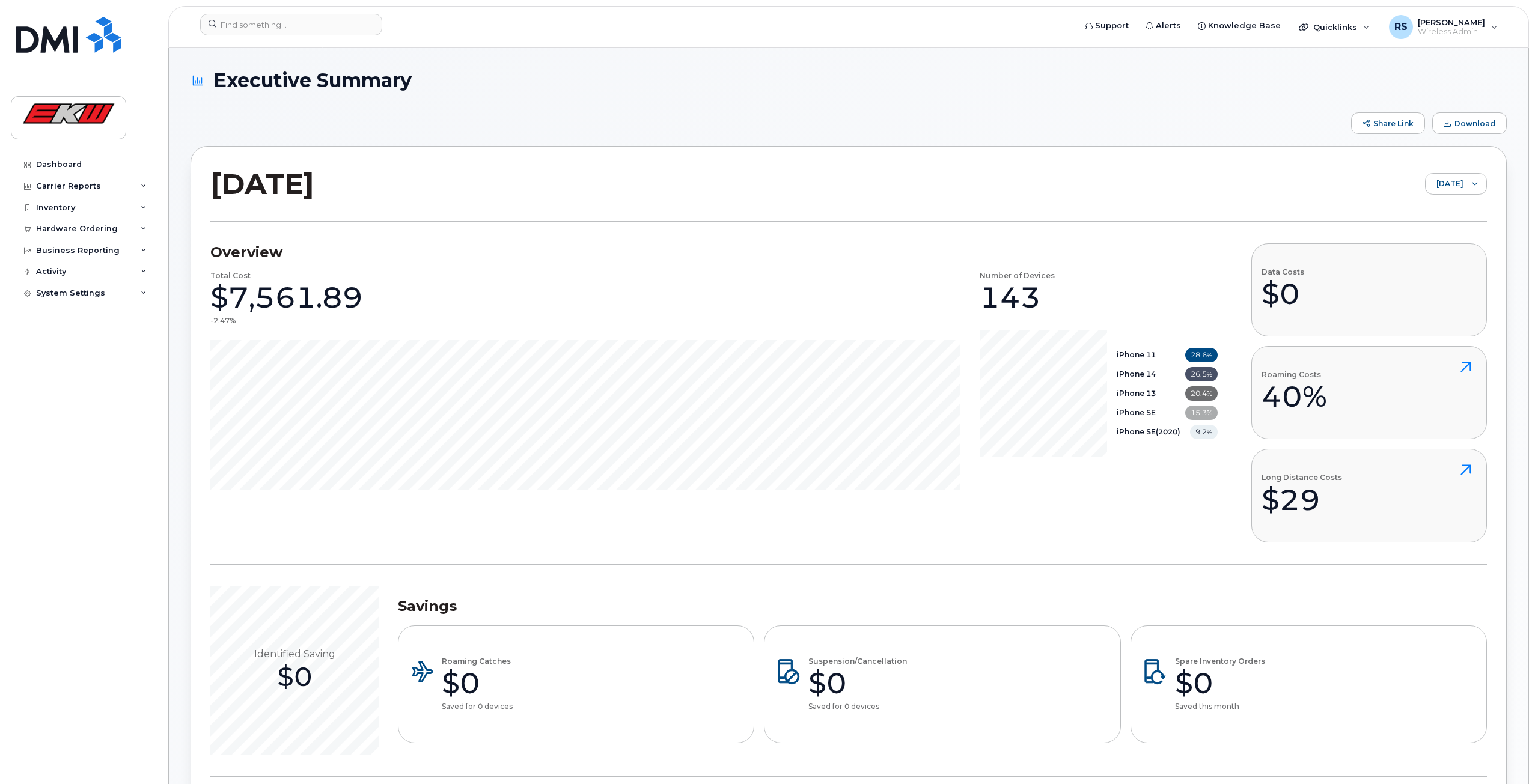
click at [1013, 522] on div "Overview Total Cost $7,561.89 -2.47% Number of Devices 143 iPhone 11 28.6% iPho…" at bounding box center [714, 393] width 1007 height 299
click at [54, 213] on div "Inventory" at bounding box center [83, 208] width 145 height 21
click at [60, 227] on div "Mobility Devices" at bounding box center [75, 229] width 68 height 11
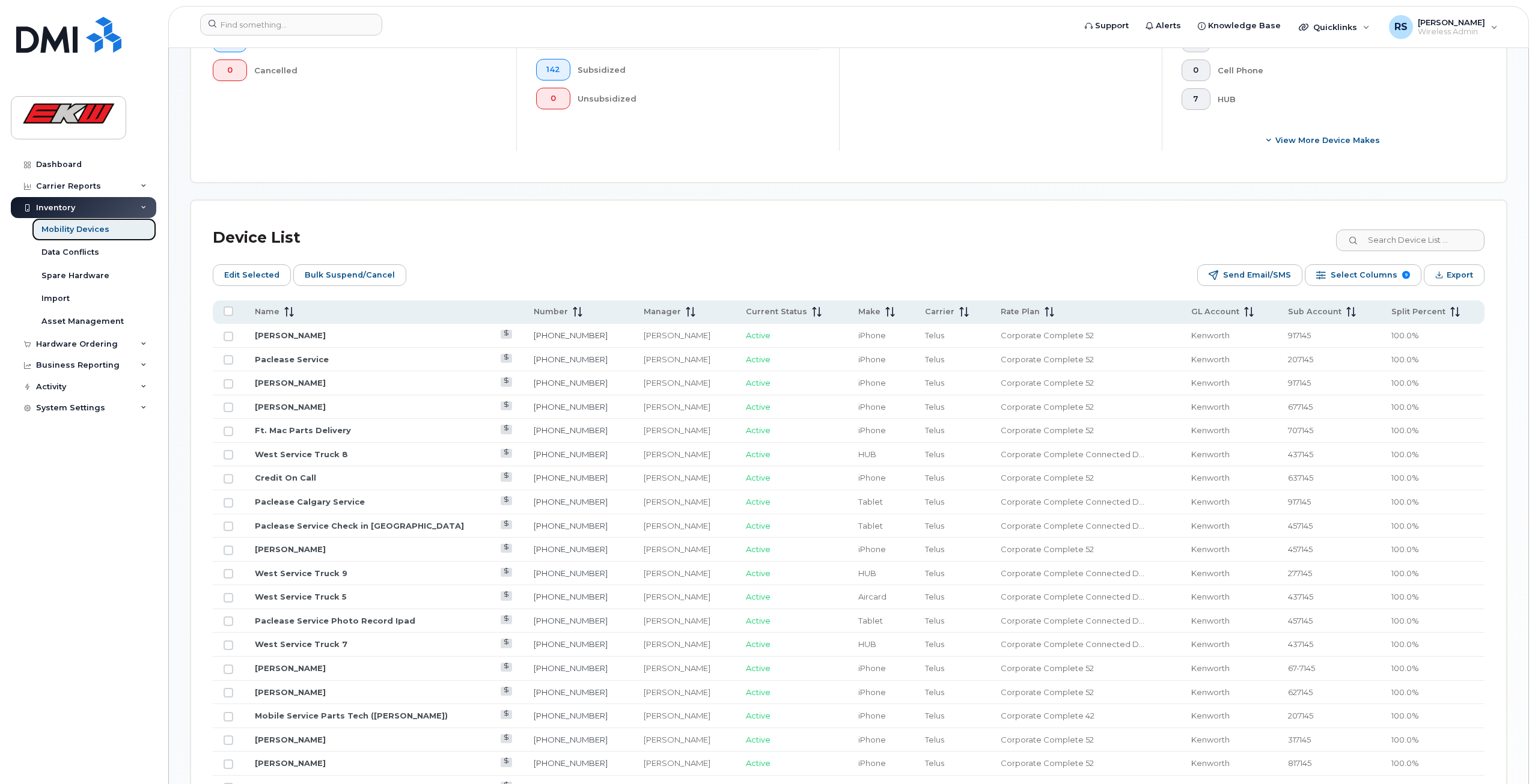
scroll to position [511, 0]
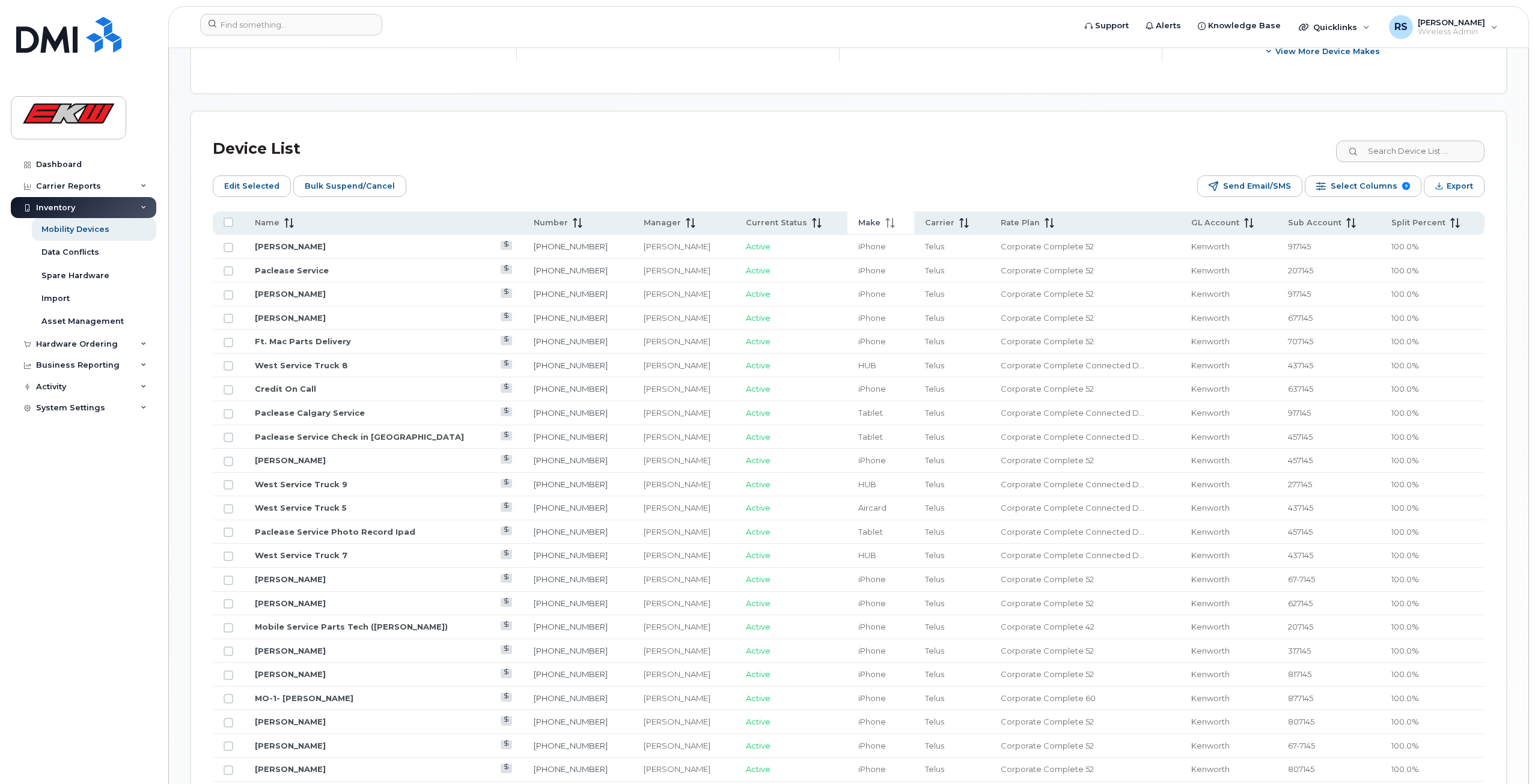
click at [858, 223] on span "Make" at bounding box center [869, 223] width 22 height 11
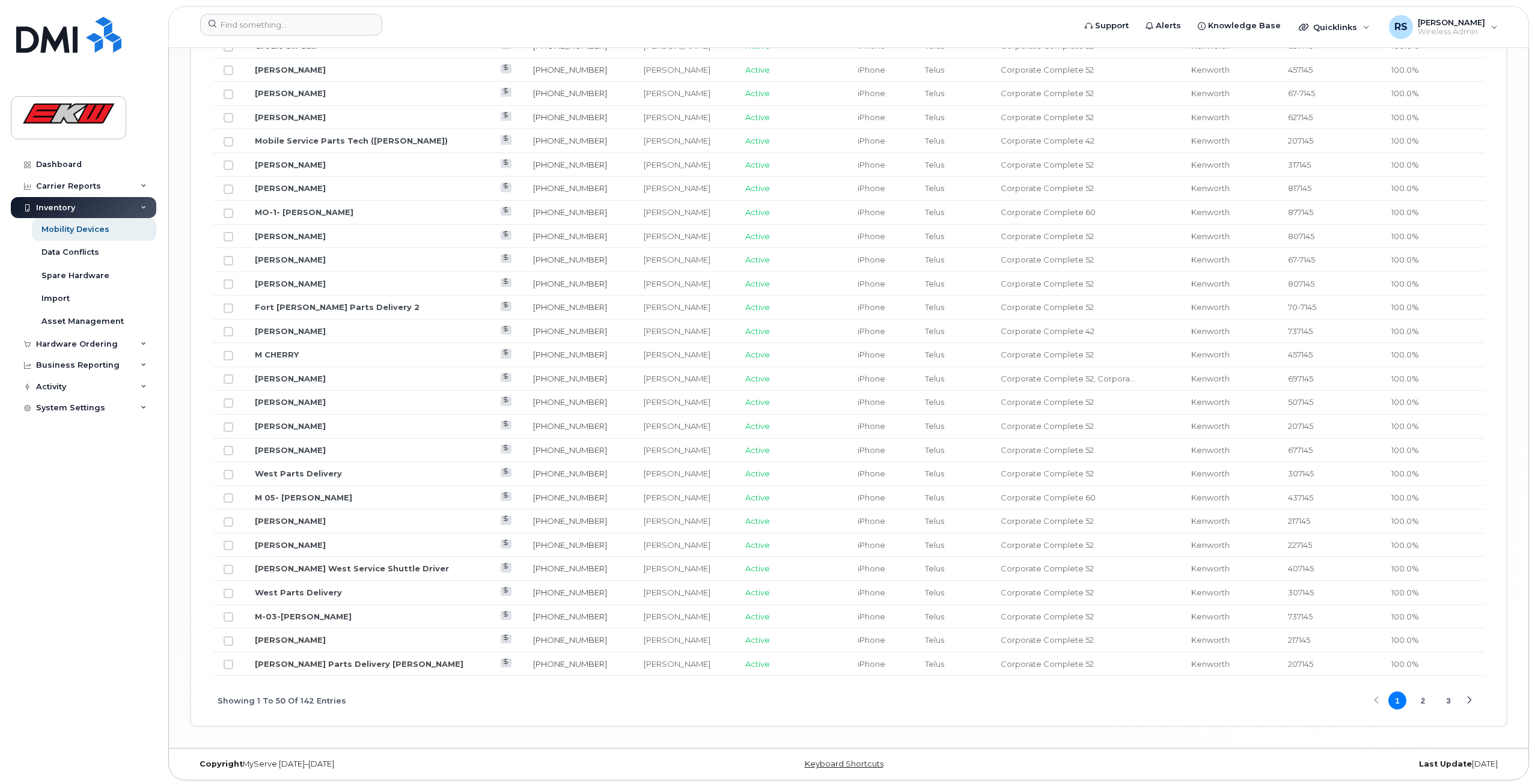
scroll to position [1260, 0]
click at [1471, 696] on div "Next Page" at bounding box center [1469, 698] width 8 height 8
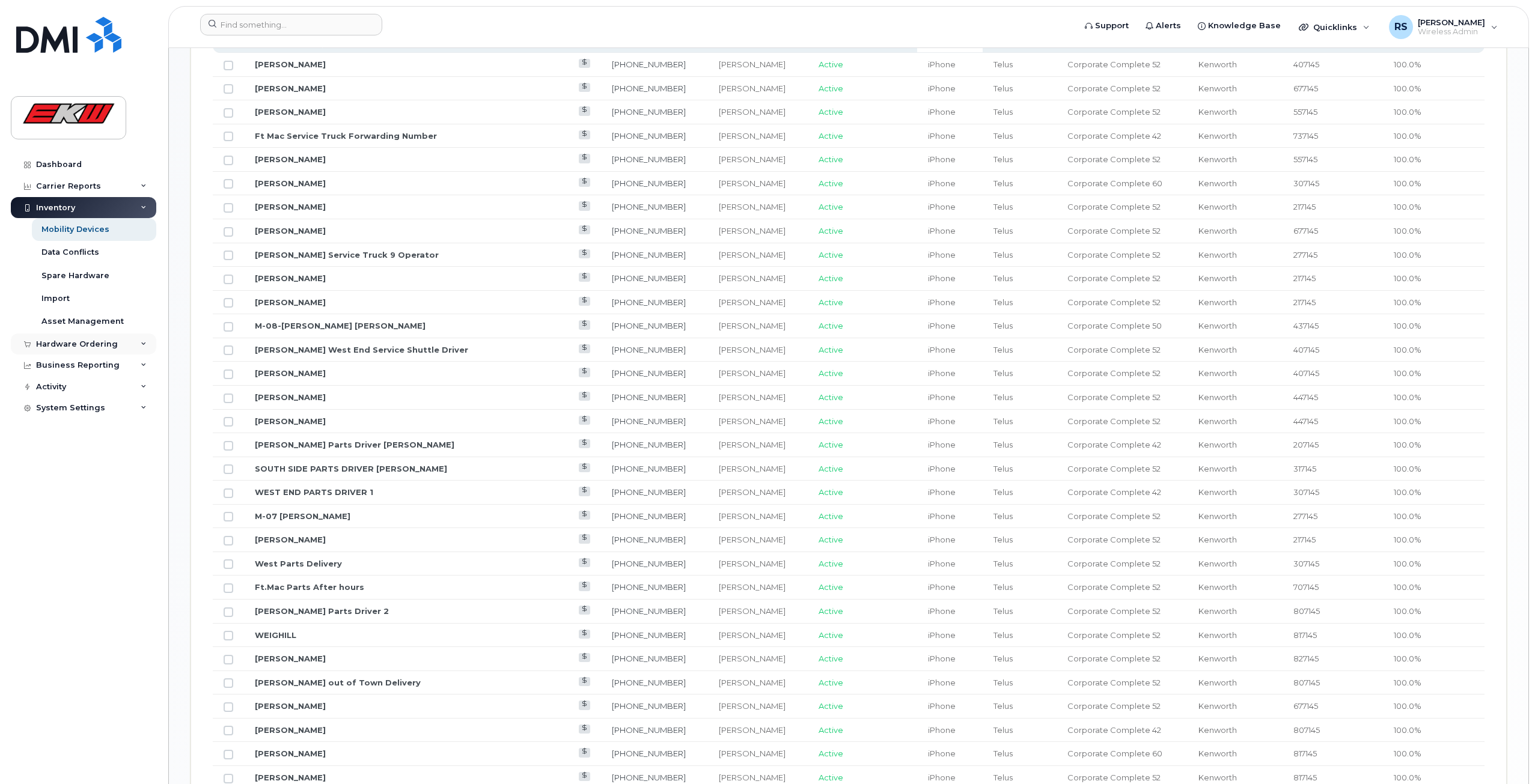
scroll to position [690, 0]
click at [56, 369] on div "Business Reporting" at bounding box center [78, 365] width 84 height 9
click at [58, 480] on div "Activity" at bounding box center [51, 478] width 30 height 9
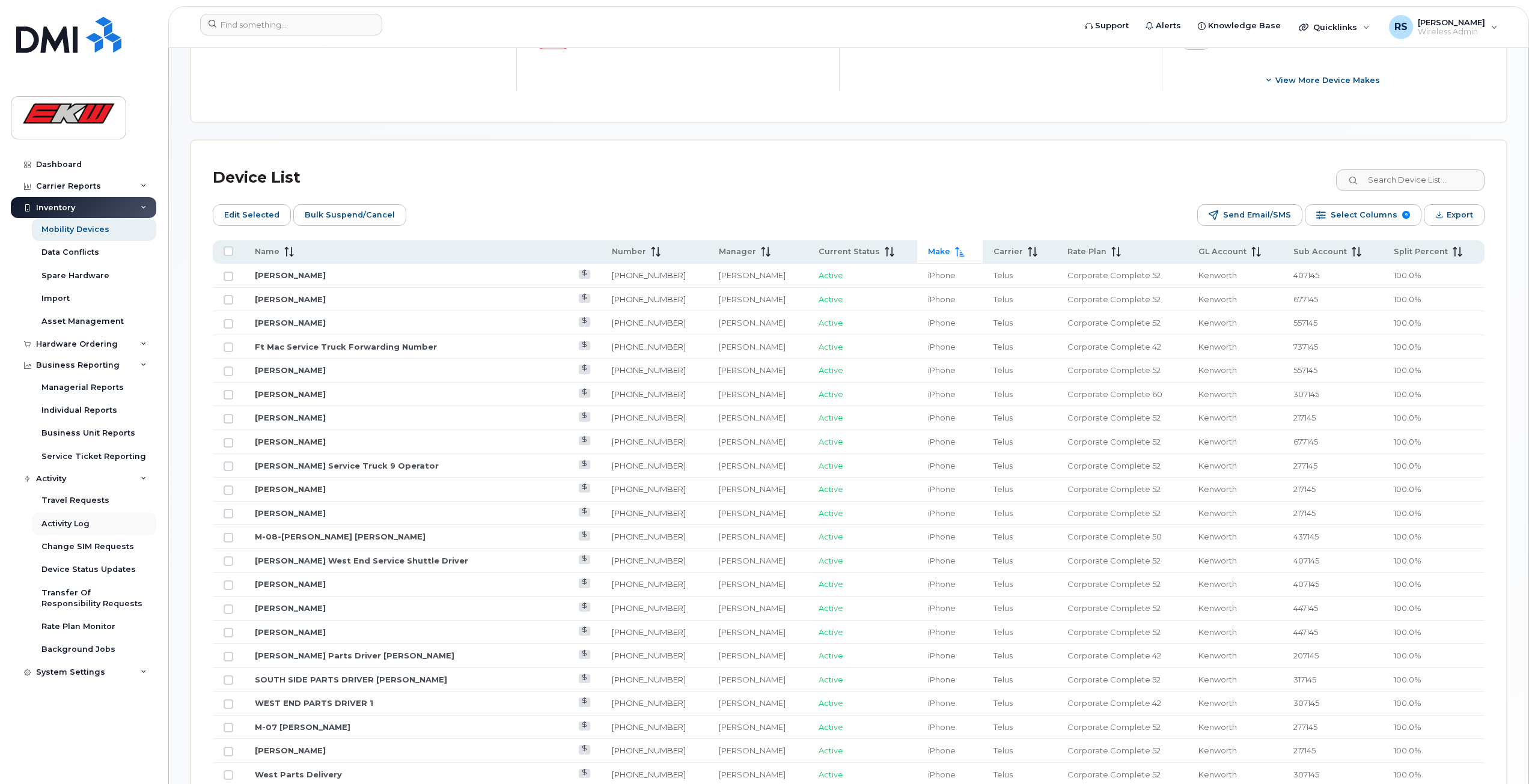
scroll to position [479, 0]
click at [66, 164] on div "Dashboard" at bounding box center [59, 164] width 46 height 9
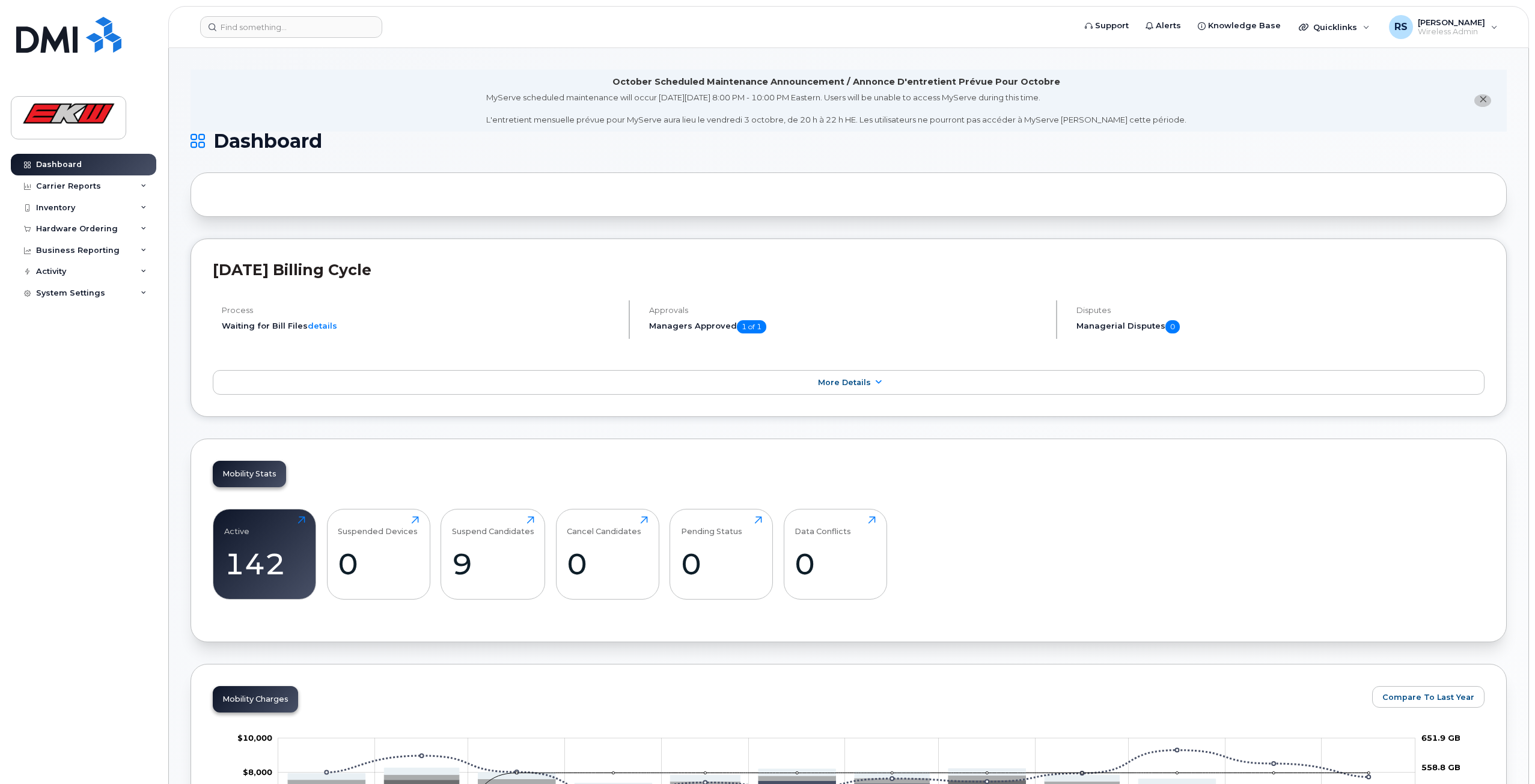
click at [565, 478] on div "Mobility Stats Active 142 Click to view more Suspended Devices 0 Click to view …" at bounding box center [848, 540] width 1316 height 204
click at [839, 387] on link "More Details" at bounding box center [848, 383] width 1272 height 25
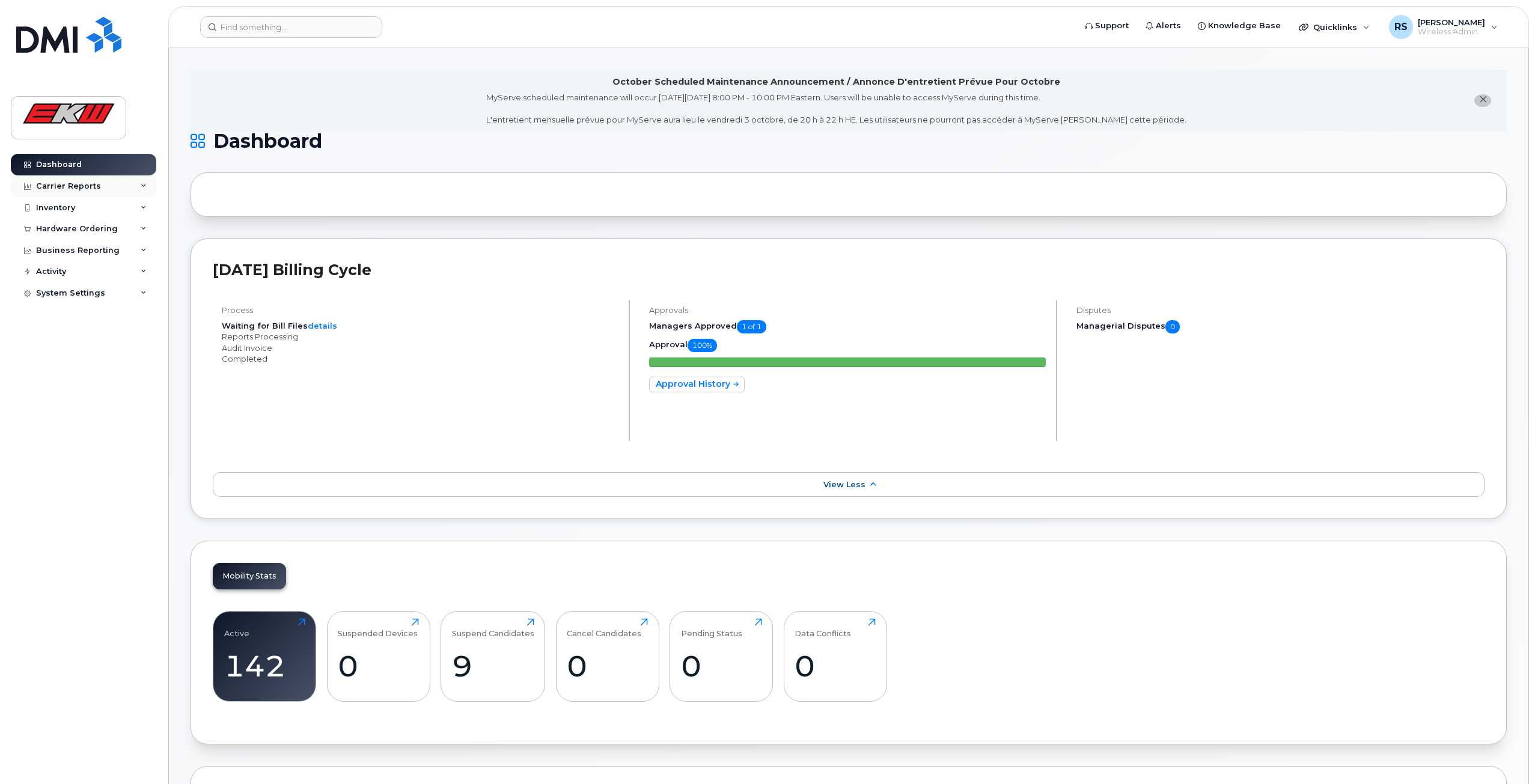
click at [55, 183] on div "Carrier Reports" at bounding box center [68, 186] width 65 height 9
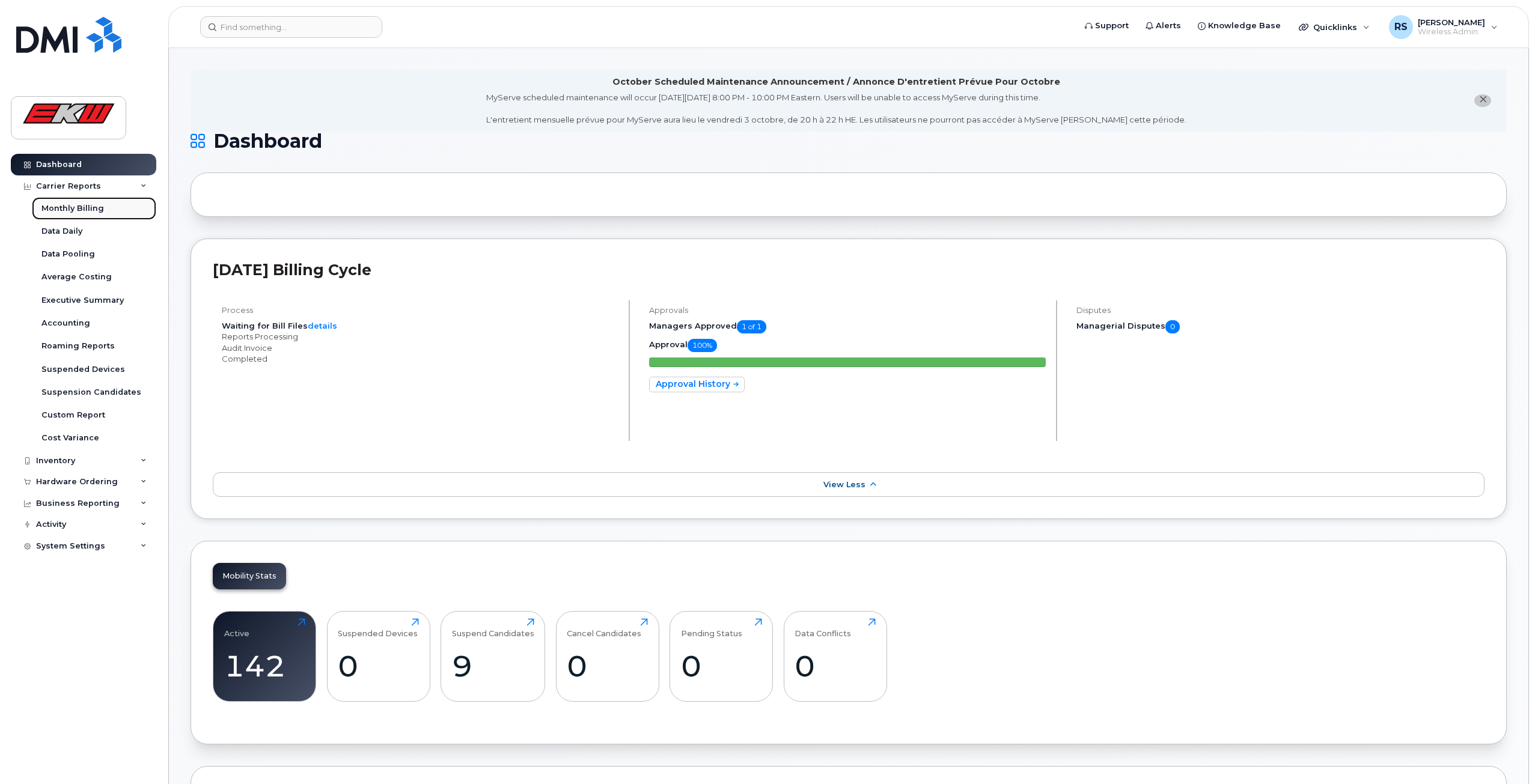
click at [73, 209] on div "Monthly Billing" at bounding box center [72, 208] width 62 height 11
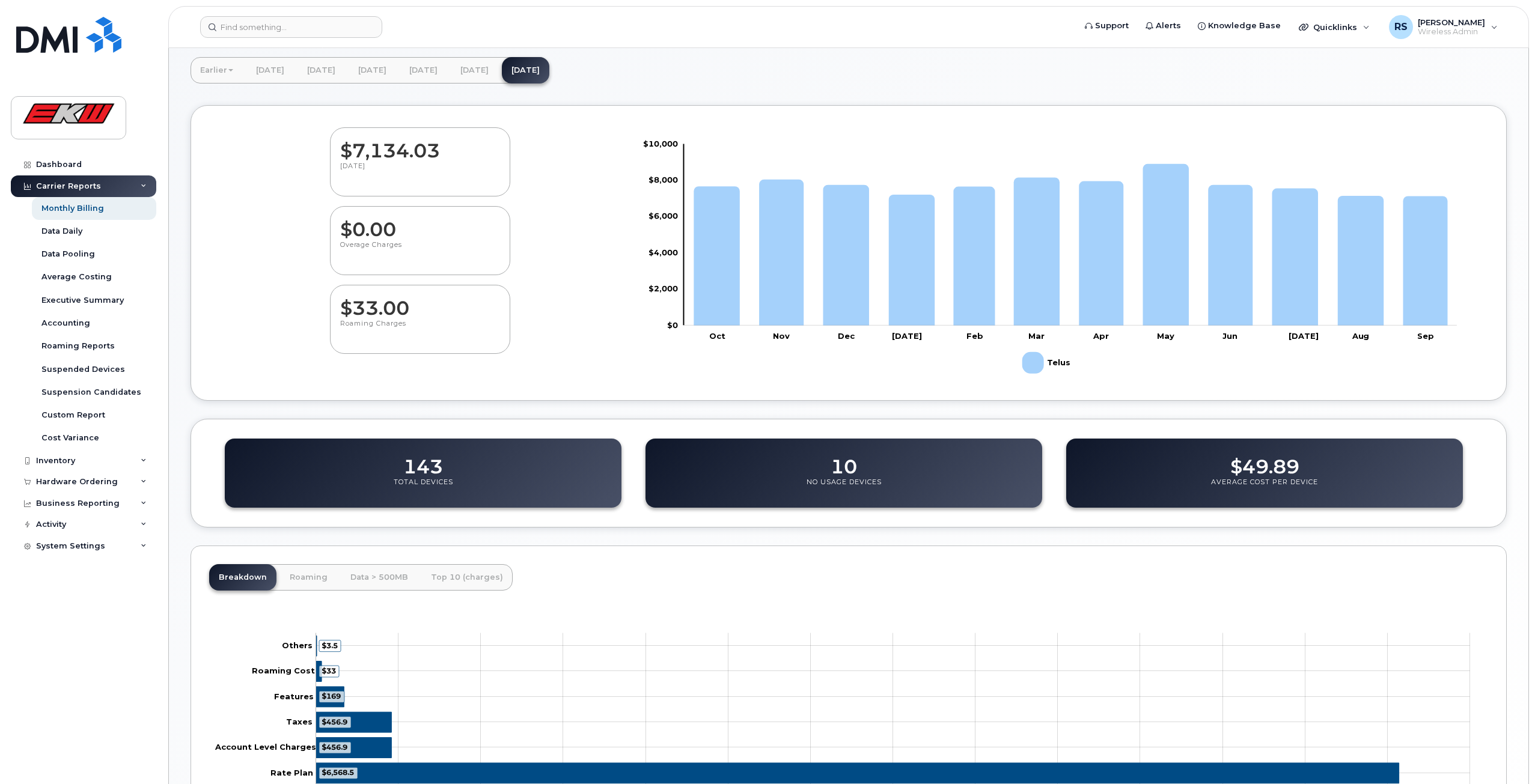
scroll to position [217, 0]
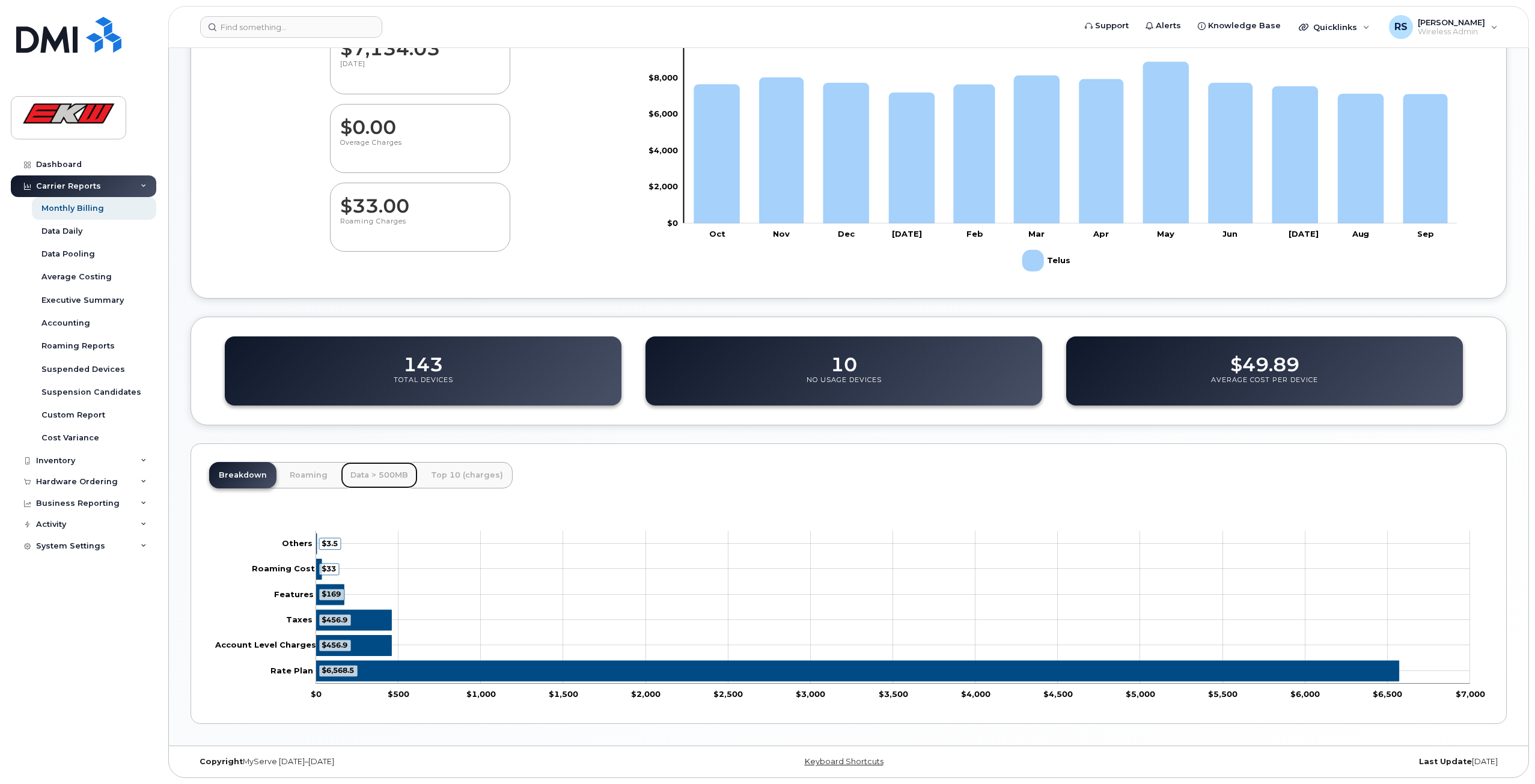
click at [380, 481] on link "Data > 500MB" at bounding box center [379, 474] width 77 height 26
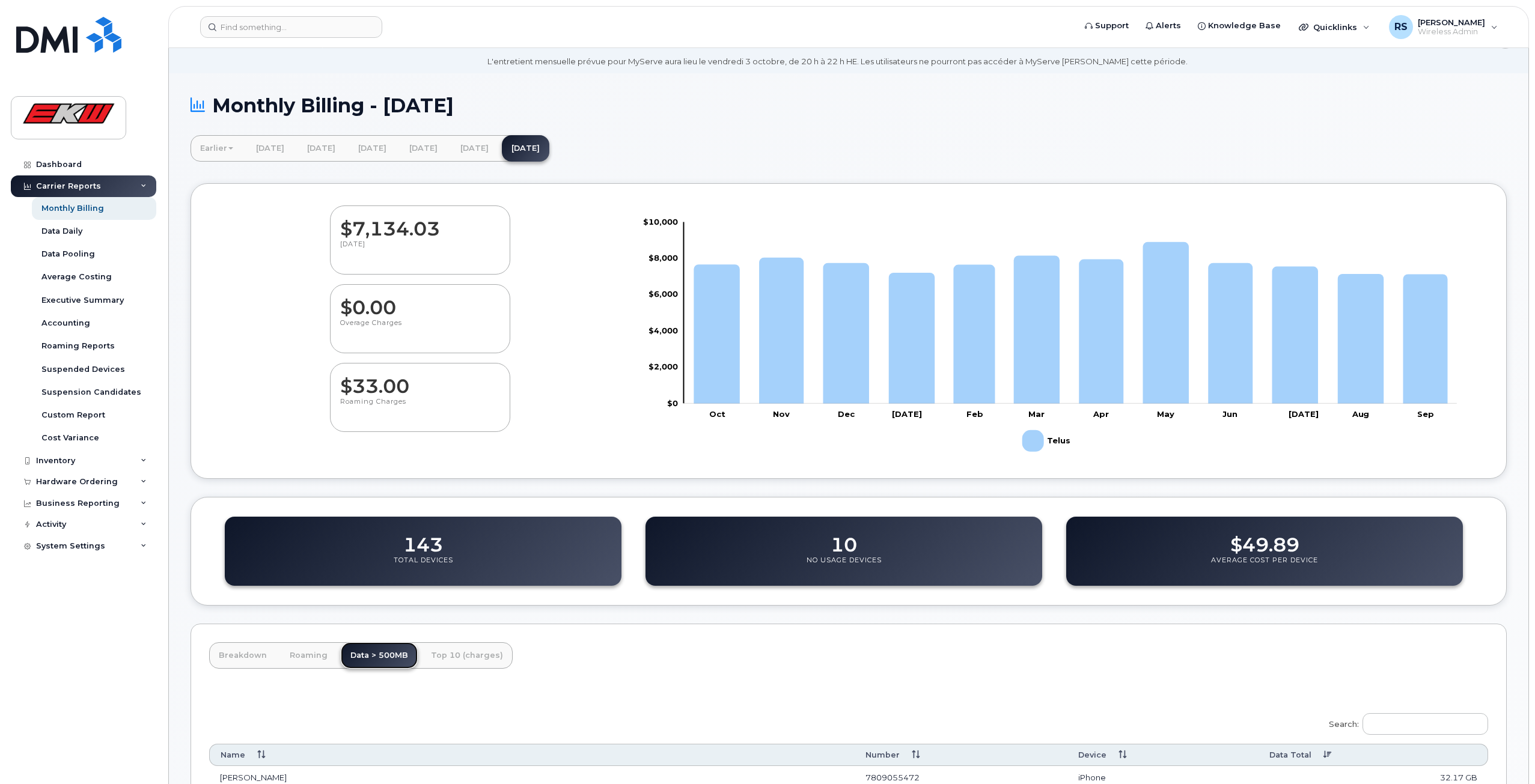
scroll to position [33, 0]
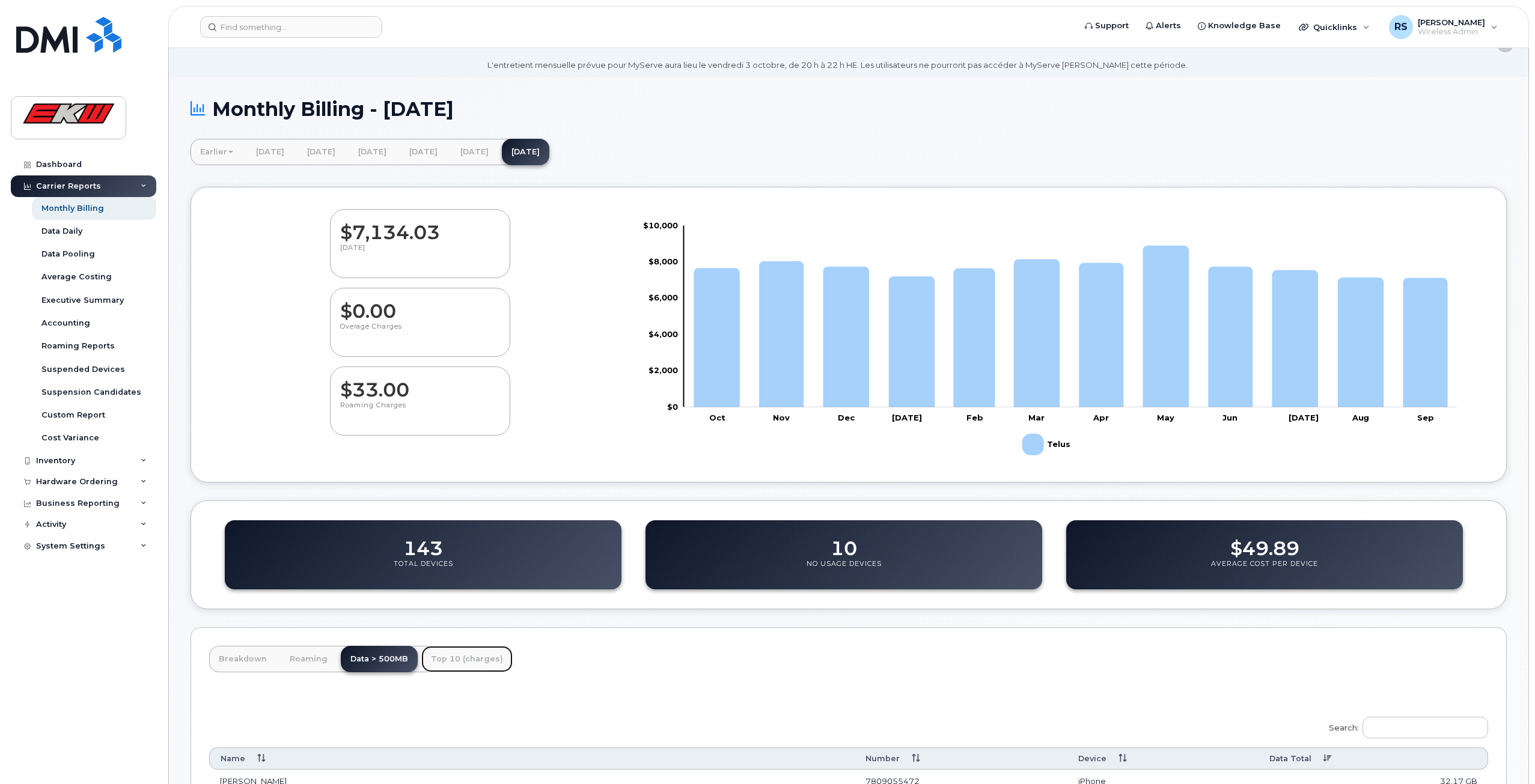
click at [466, 670] on link "Top 10 (charges)" at bounding box center [467, 659] width 91 height 26
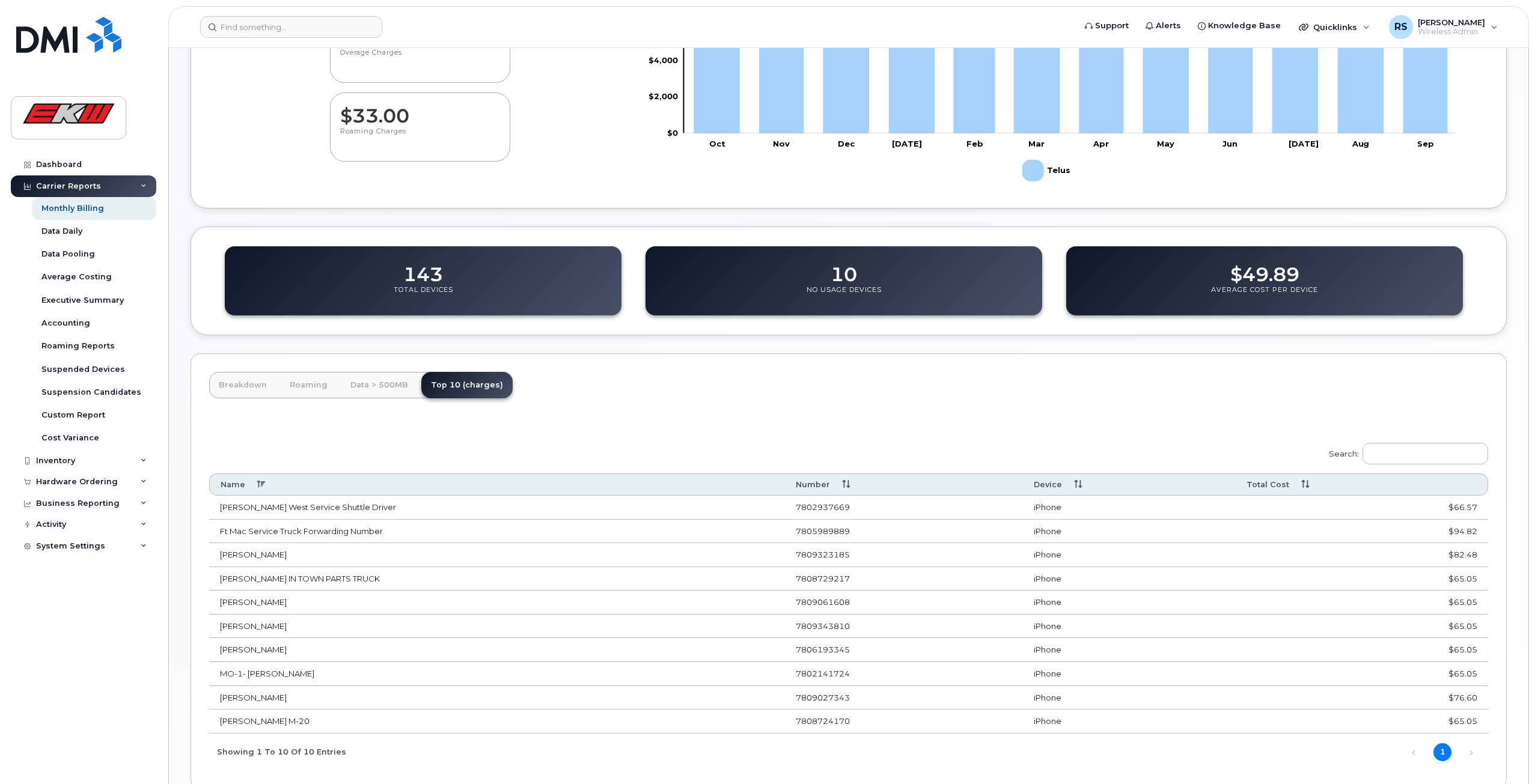
scroll to position [304, 0]
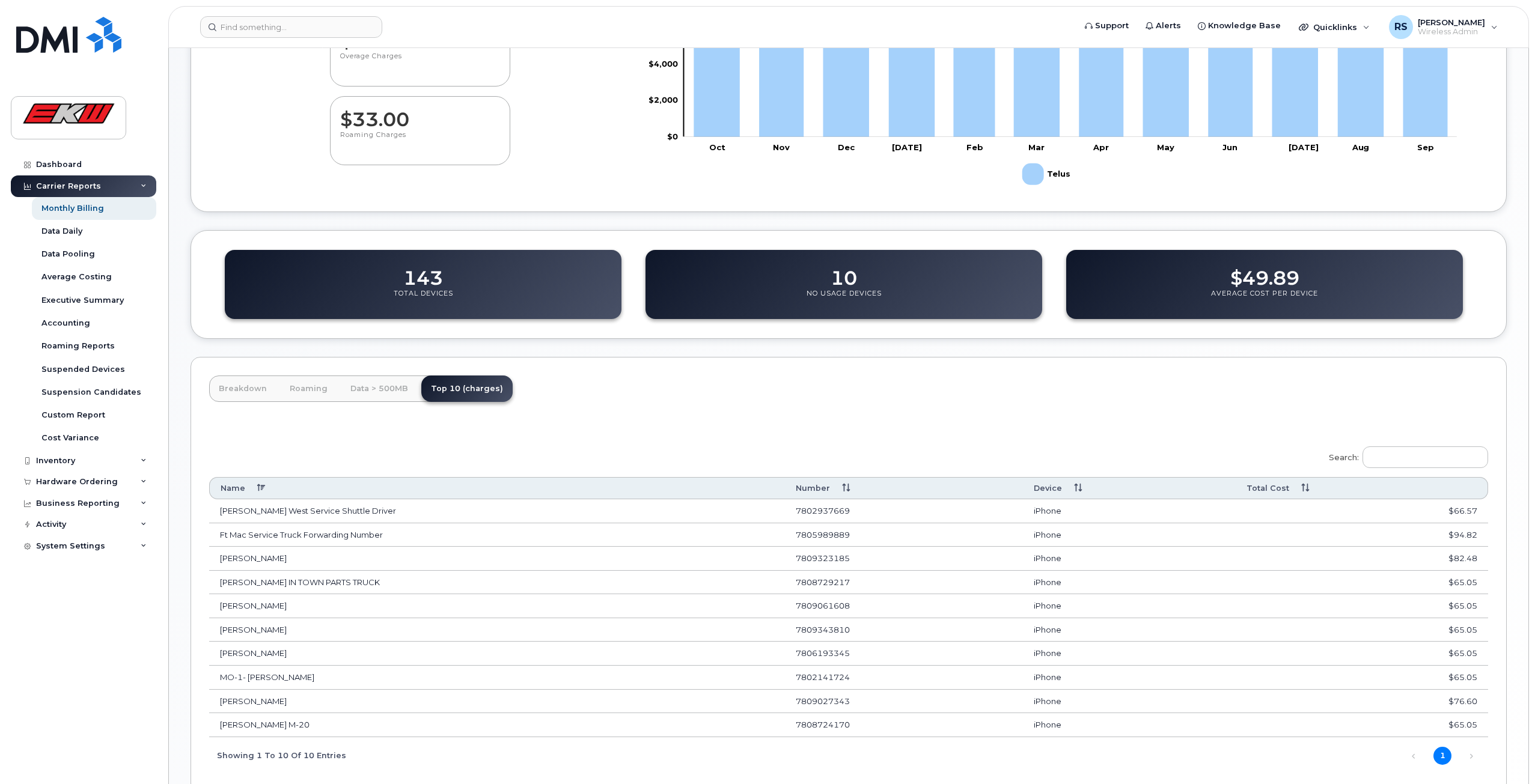
drag, startPoint x: 421, startPoint y: 625, endPoint x: 515, endPoint y: 685, distance: 111.5
click at [514, 685] on td "MO-1- [PERSON_NAME]" at bounding box center [497, 677] width 576 height 24
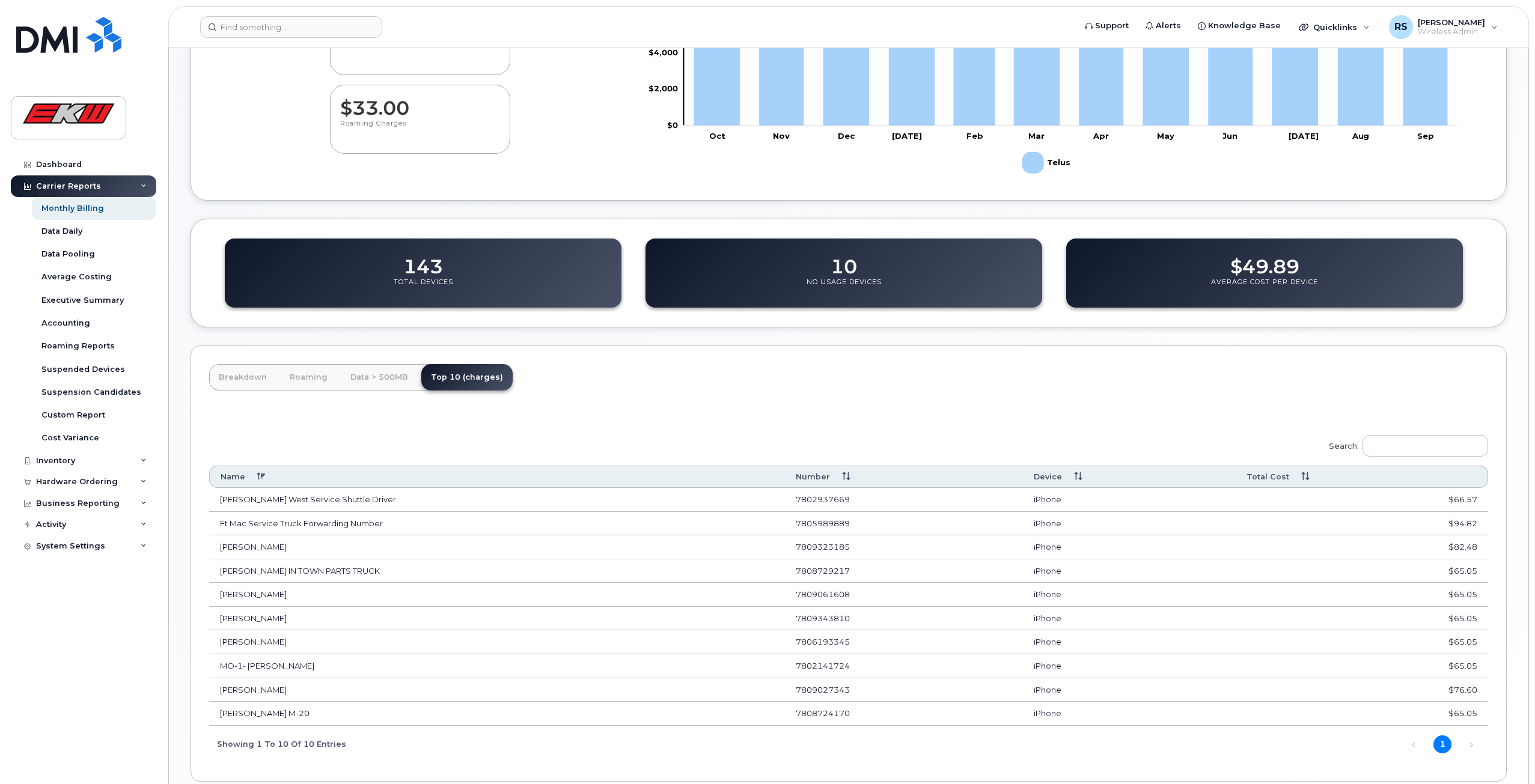
scroll to position [318, 0]
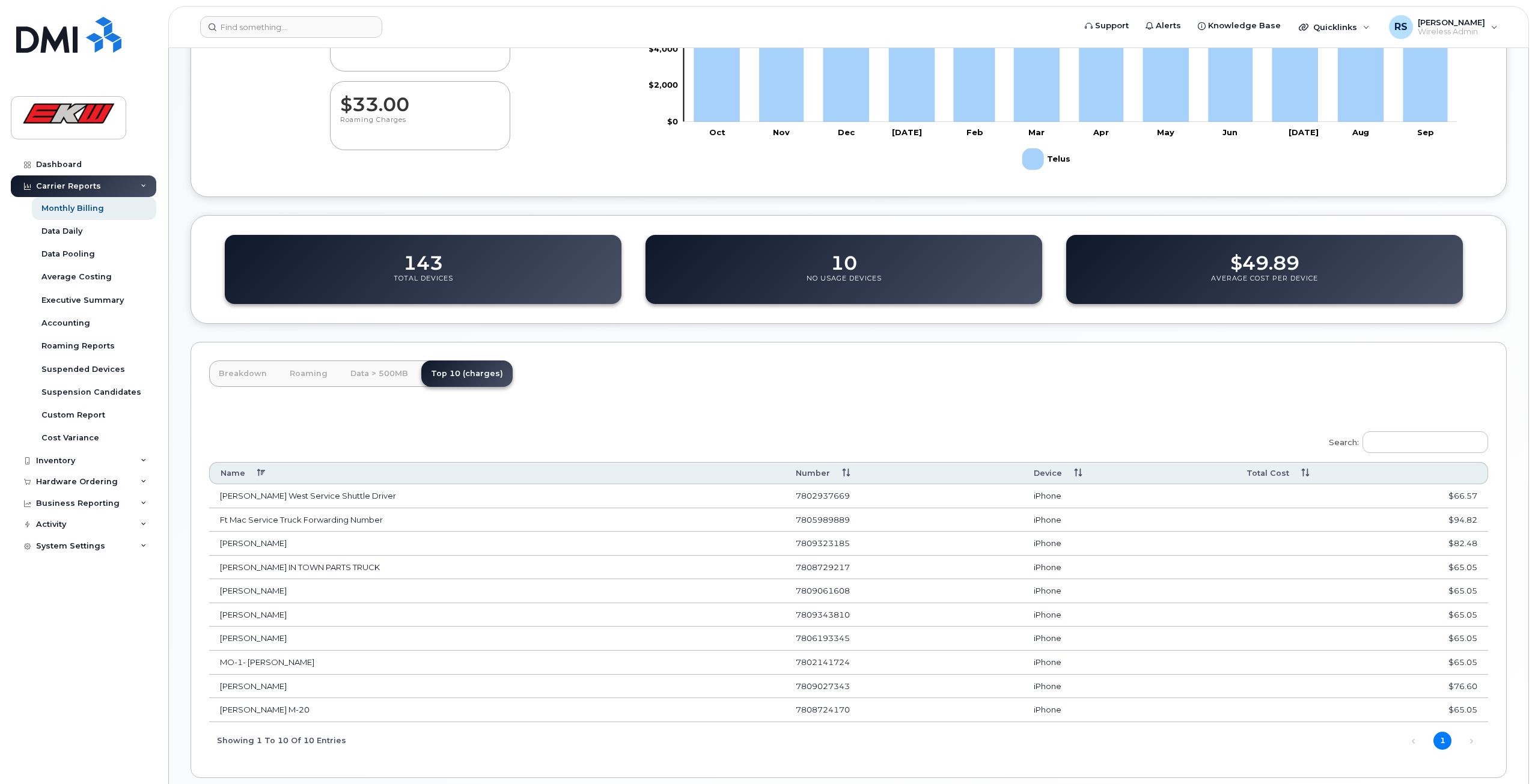
click at [1423, 475] on th "Total Cost" at bounding box center [1361, 472] width 253 height 22
click at [1412, 474] on th "Total Cost" at bounding box center [1361, 472] width 253 height 22
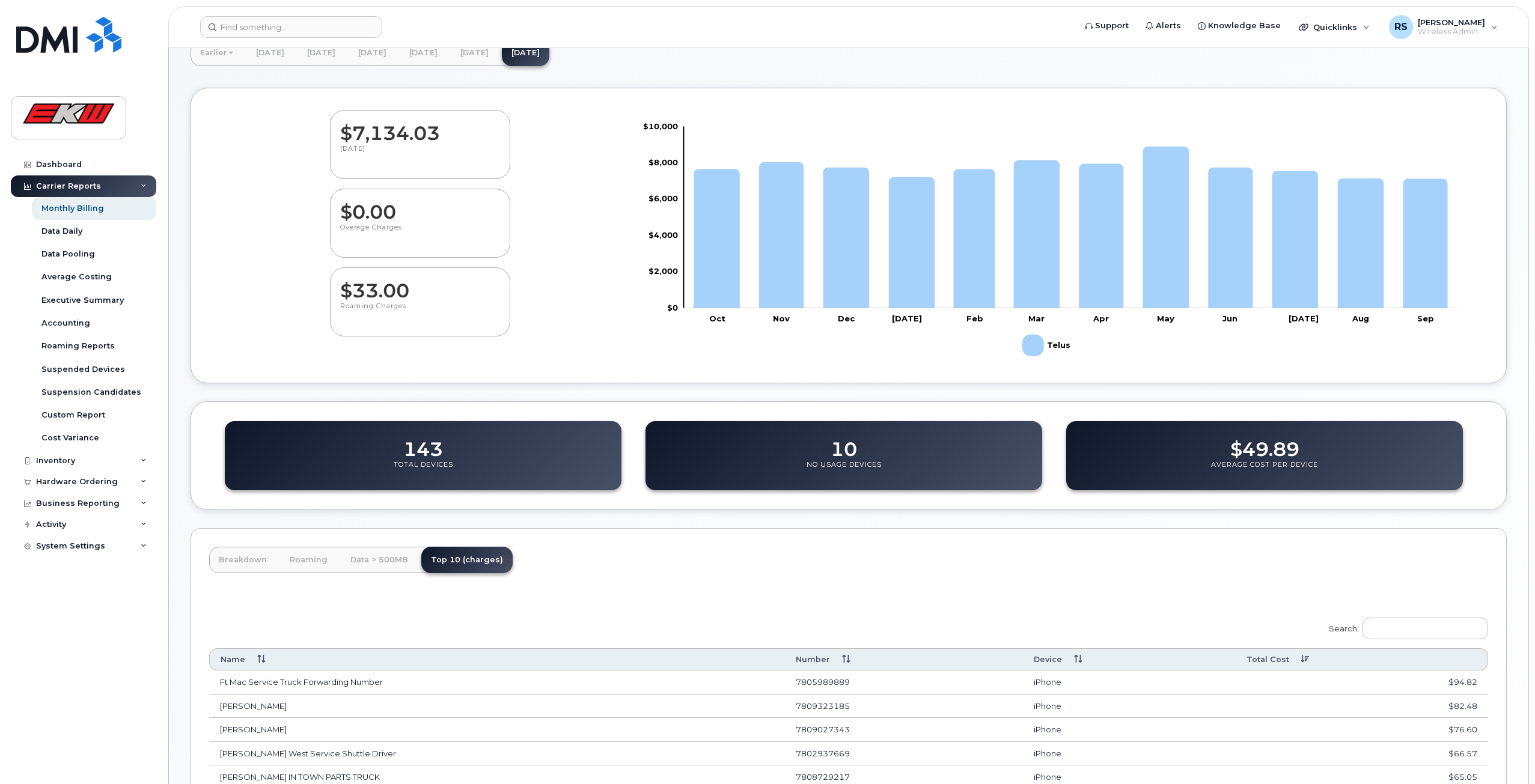
scroll to position [0, 0]
